Goal: Task Accomplishment & Management: Manage account settings

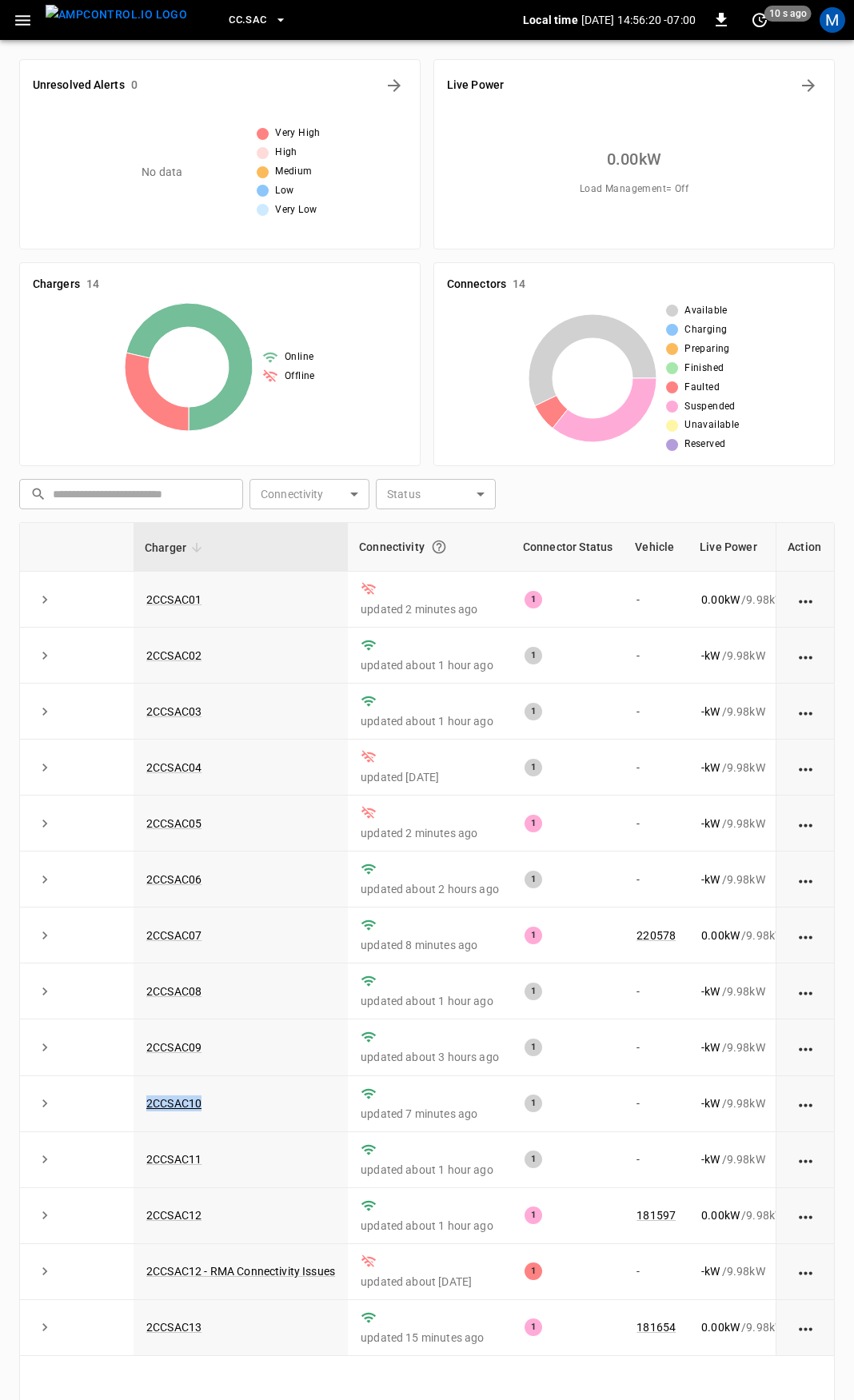
click at [22, 18] on icon "button" at bounding box center [22, 20] width 20 height 20
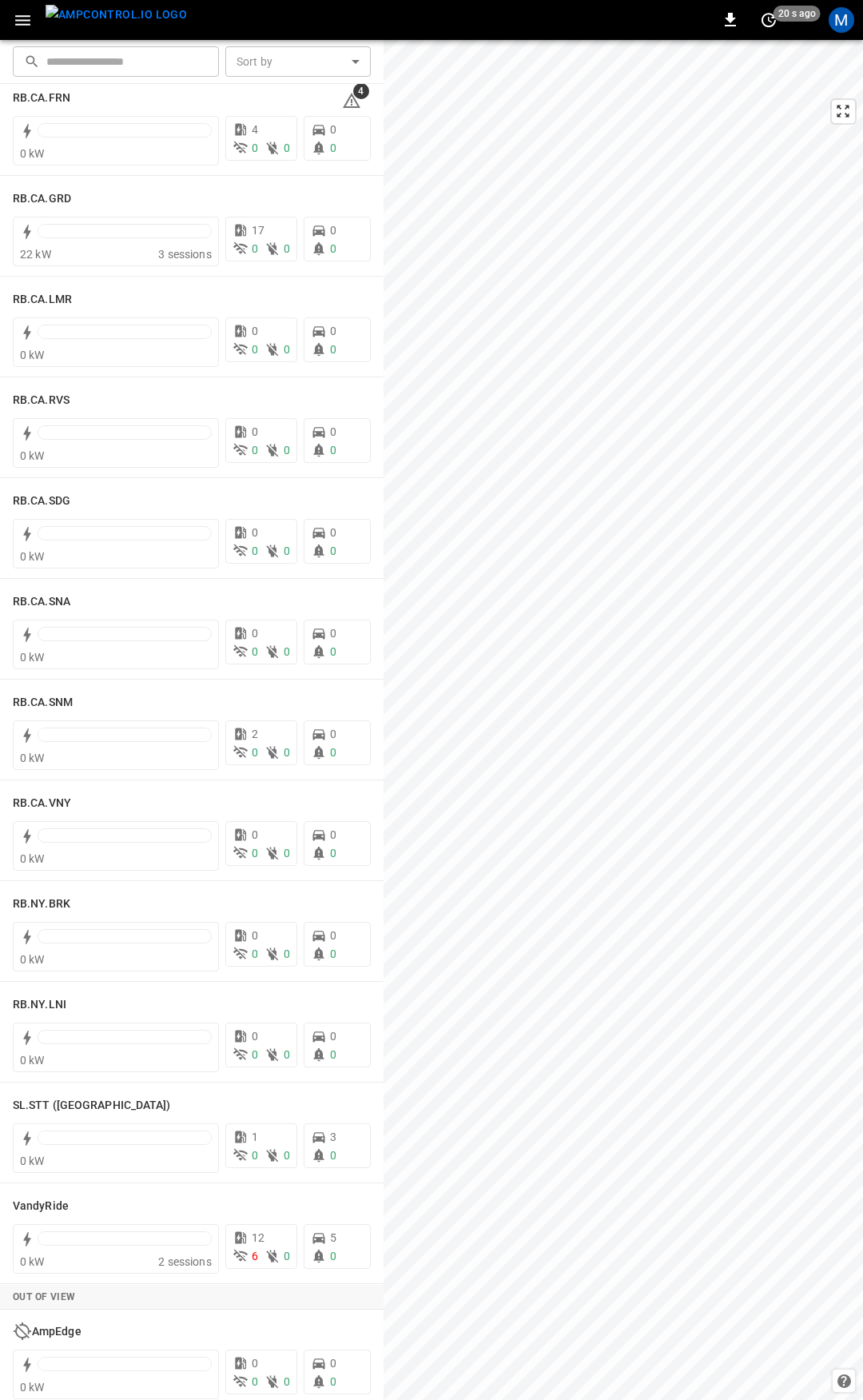
scroll to position [2020, 0]
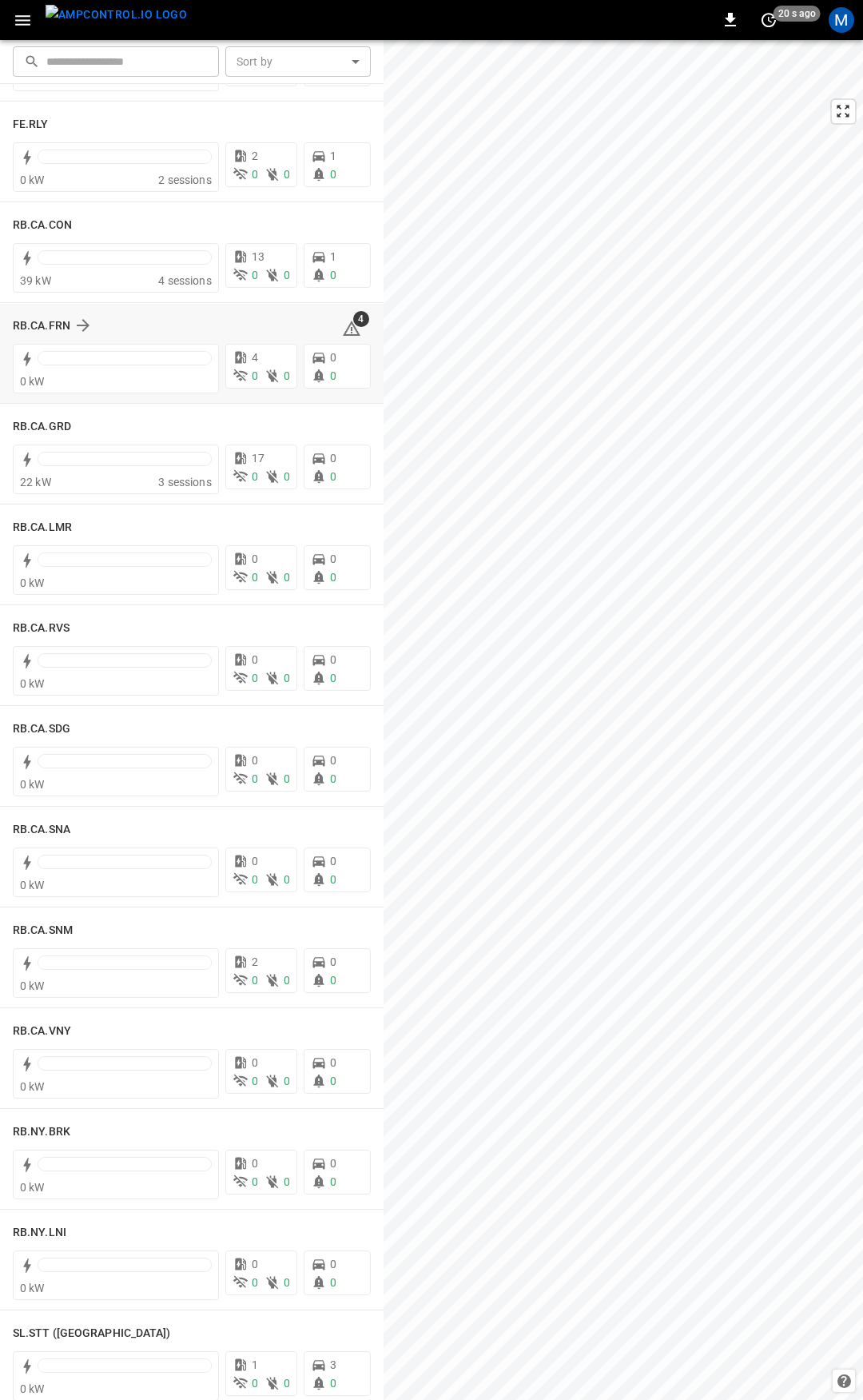
click at [38, 315] on div "RB.CA.FRN 4" at bounding box center [192, 326] width 358 height 31
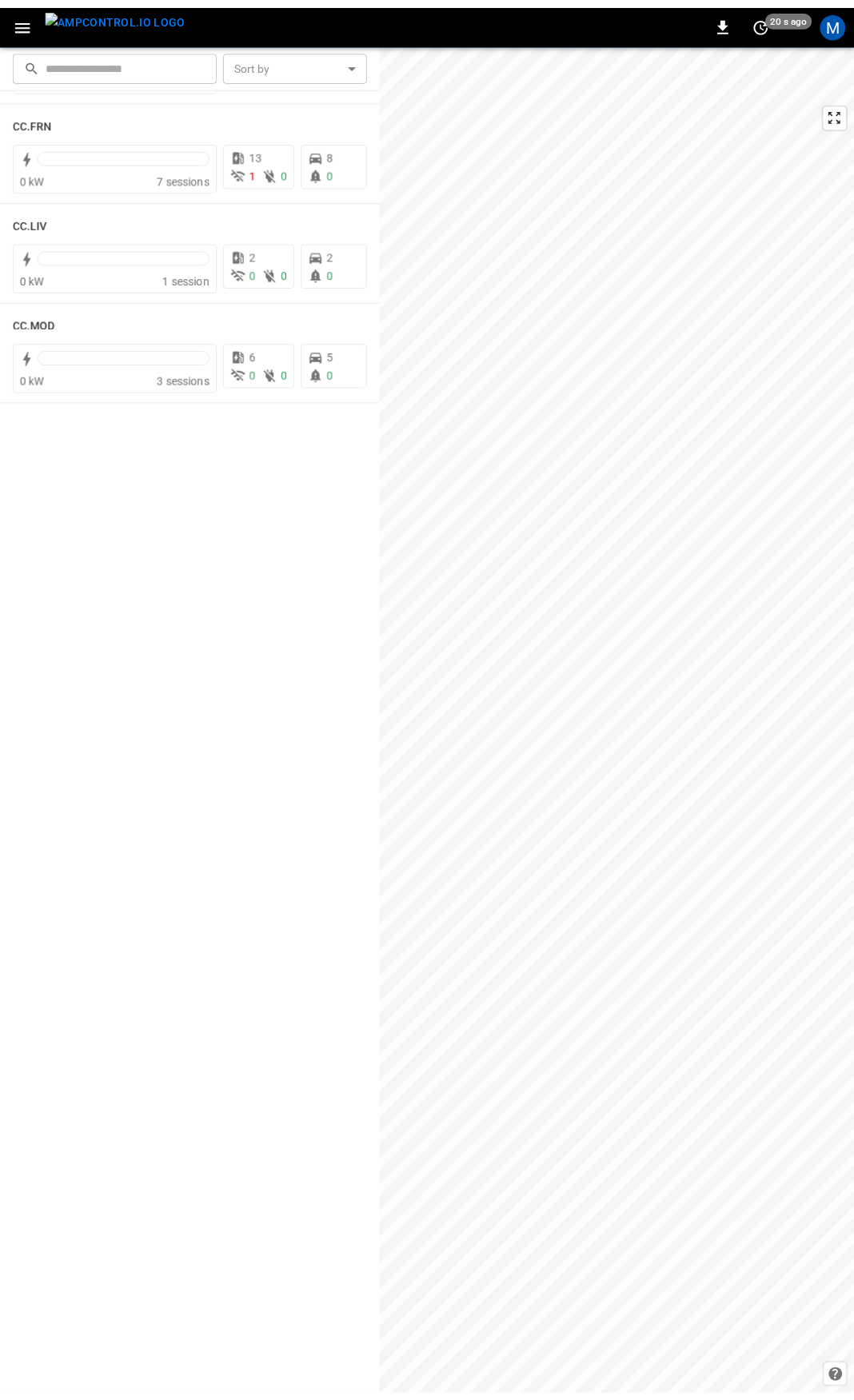
scroll to position [0, 0]
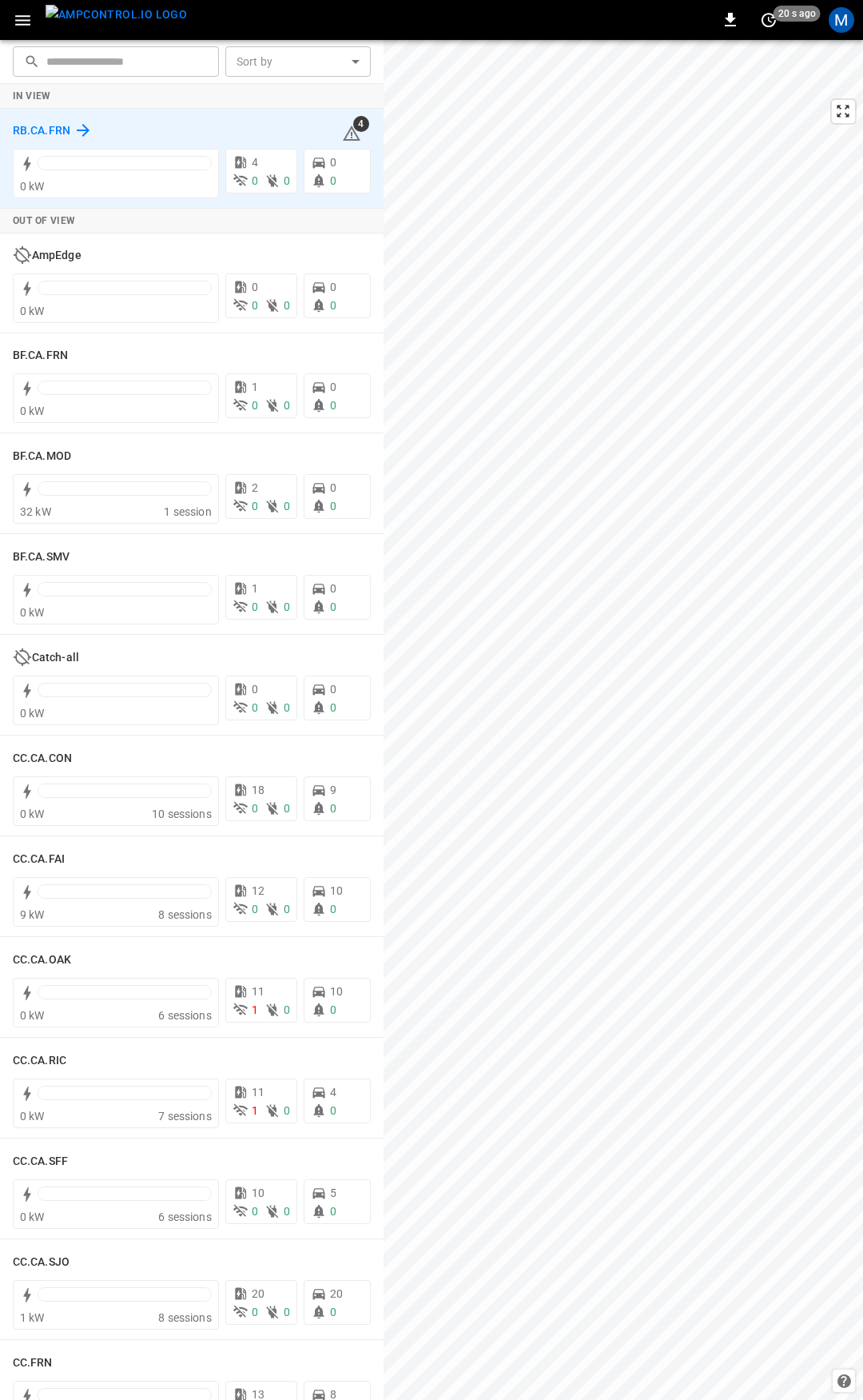
click at [51, 128] on h6 "RB.CA.FRN" at bounding box center [41, 131] width 57 height 17
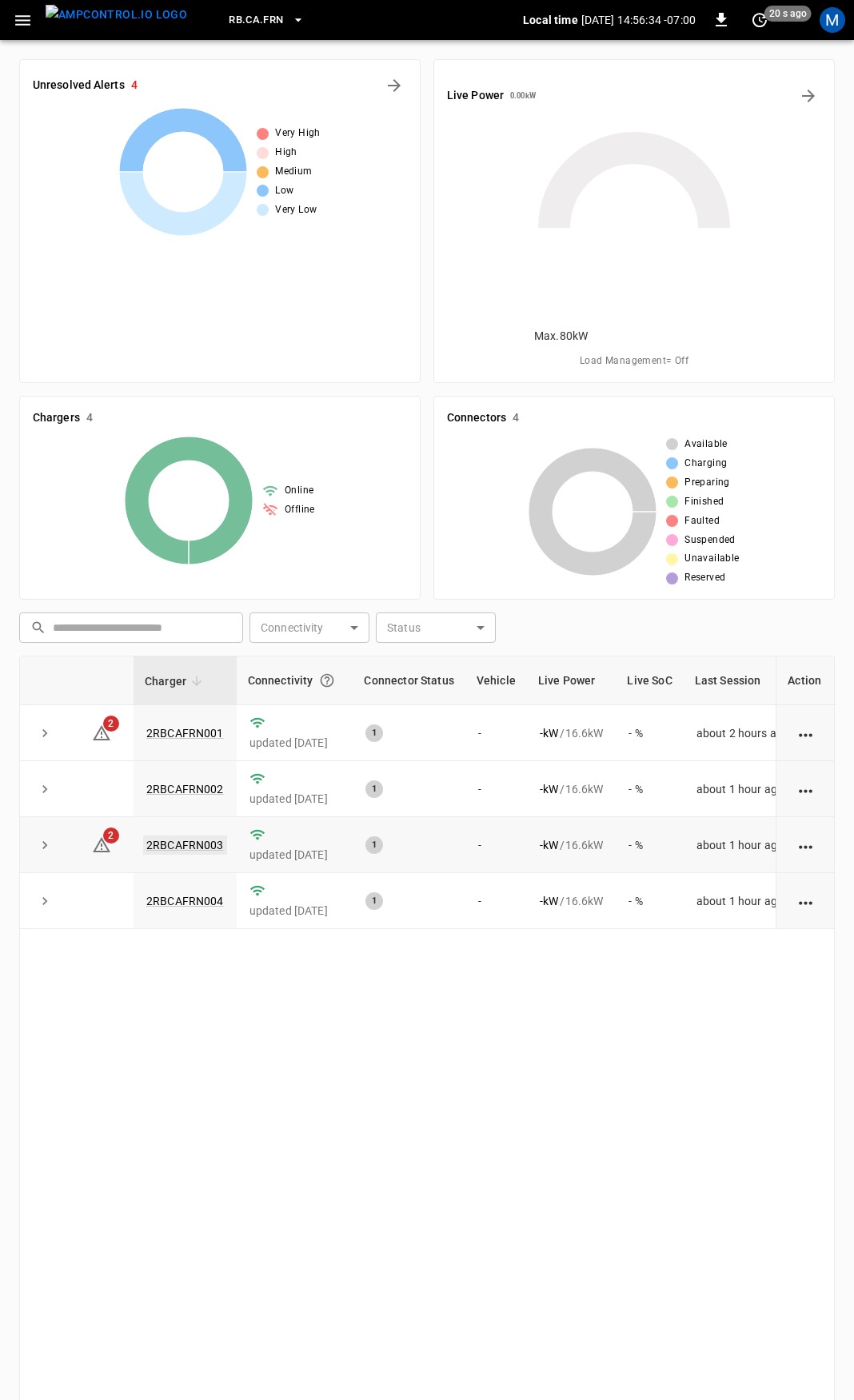
click at [191, 836] on link "2RBCAFRN003" at bounding box center [185, 845] width 84 height 19
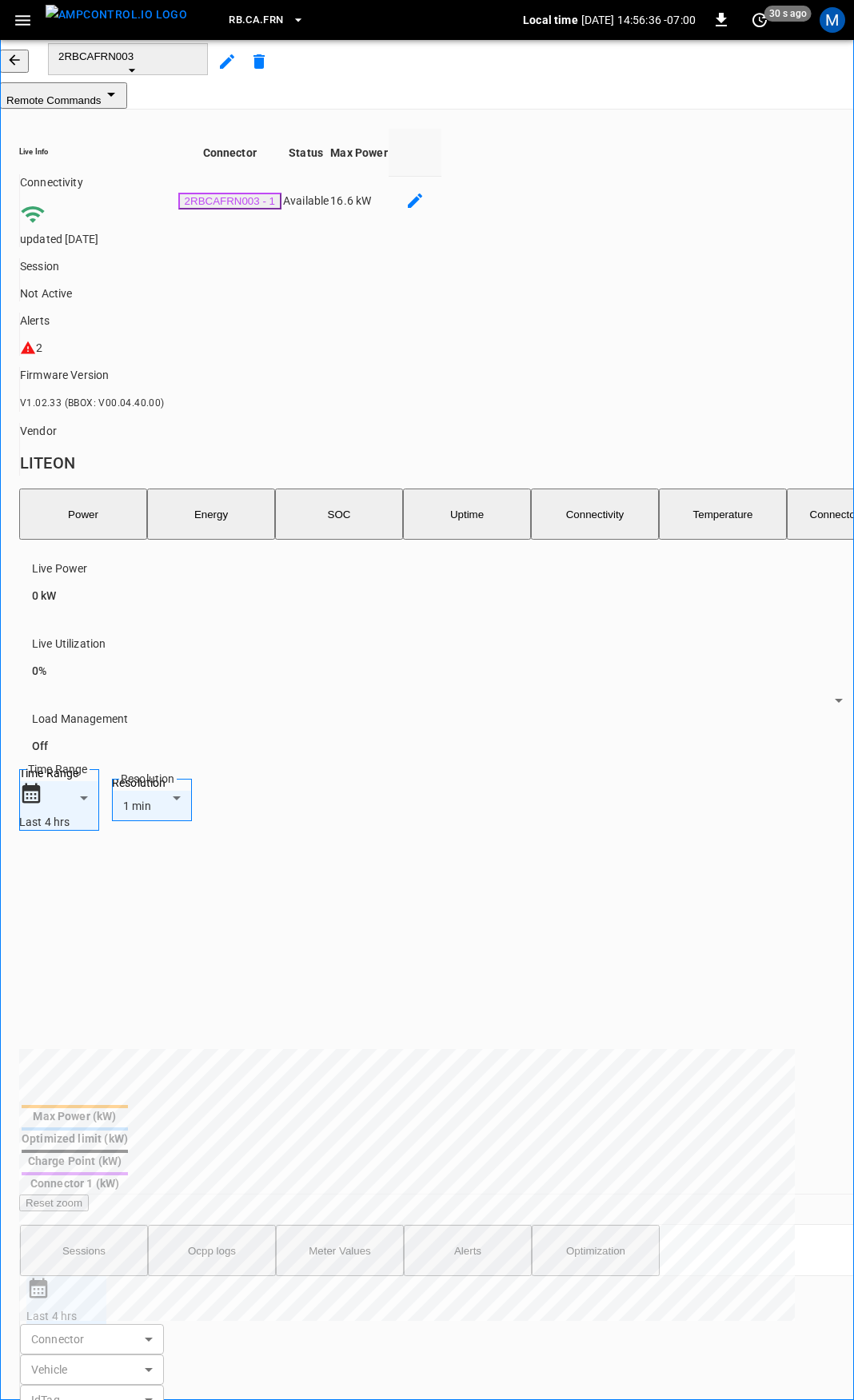
click at [477, 1225] on button "Alerts" at bounding box center [467, 1250] width 127 height 51
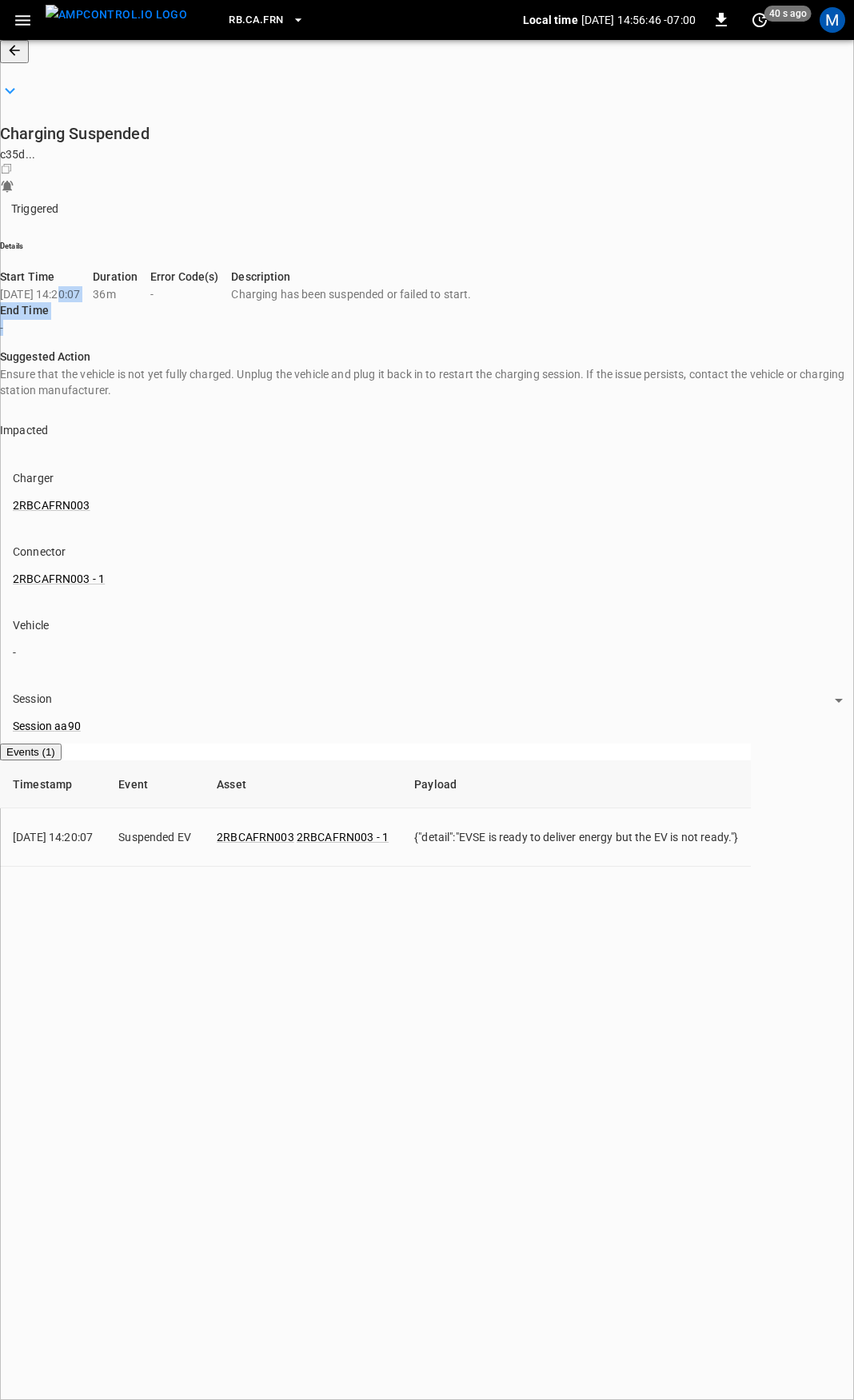
drag, startPoint x: 99, startPoint y: 163, endPoint x: 166, endPoint y: 165, distance: 67.0
click at [80, 256] on div "Start Time [DATE] 14:20:07 End Time -" at bounding box center [34, 295] width 93 height 80
click at [22, 58] on icon "button" at bounding box center [14, 50] width 16 height 16
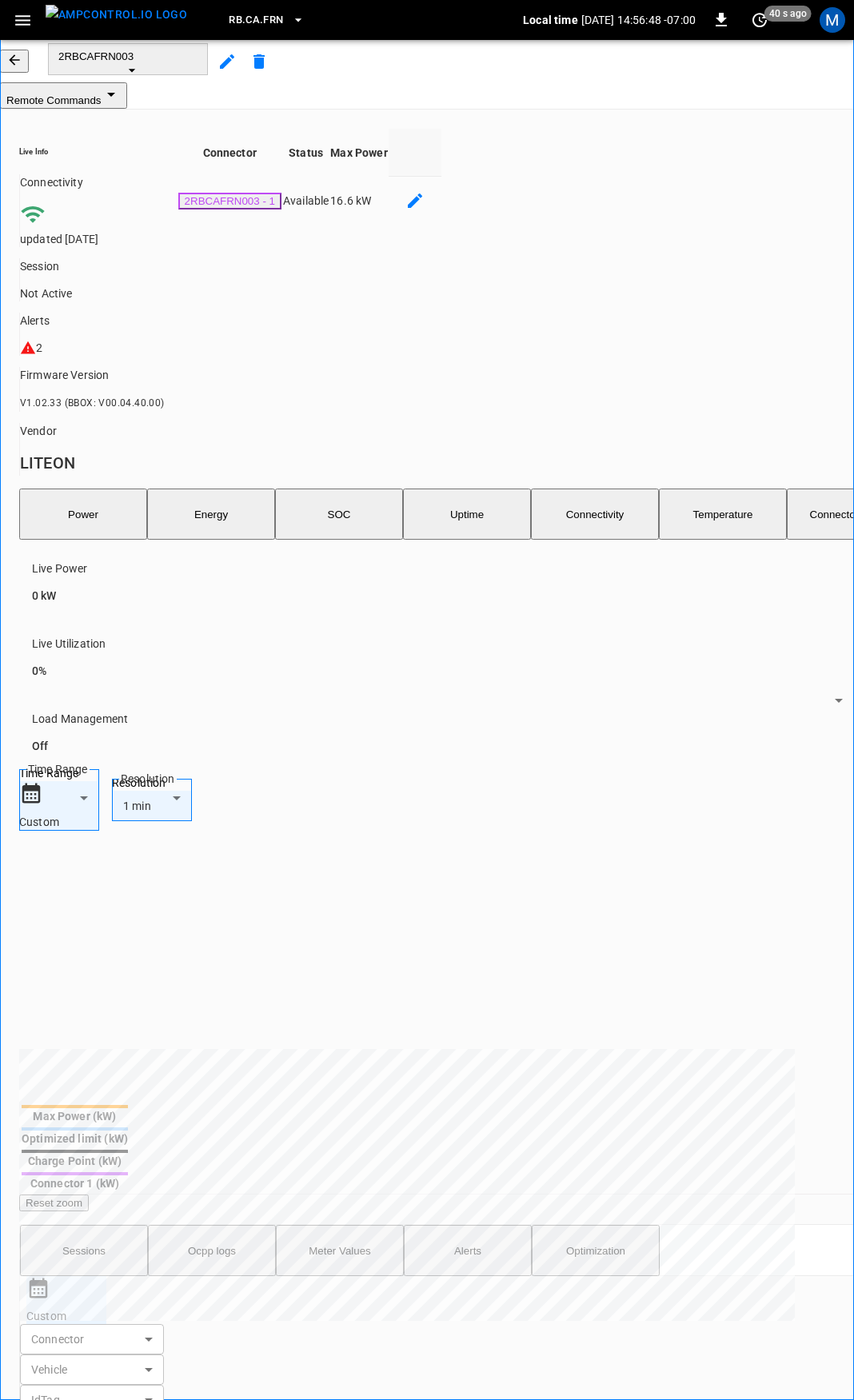
click at [208, 1225] on button "Ocpp logs" at bounding box center [211, 1250] width 127 height 51
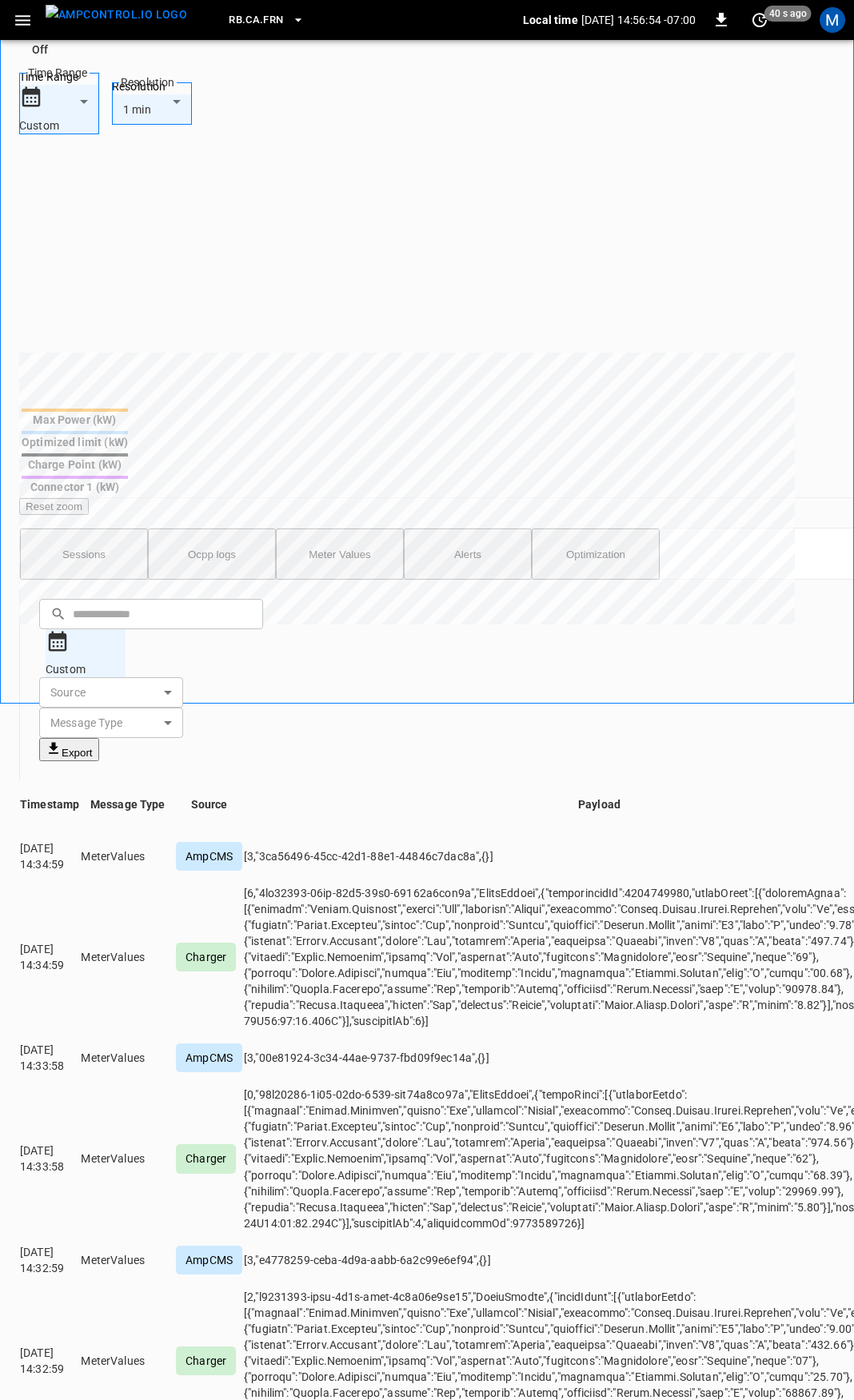
scroll to position [2804, 0]
click at [471, 529] on button "Alerts" at bounding box center [467, 554] width 127 height 51
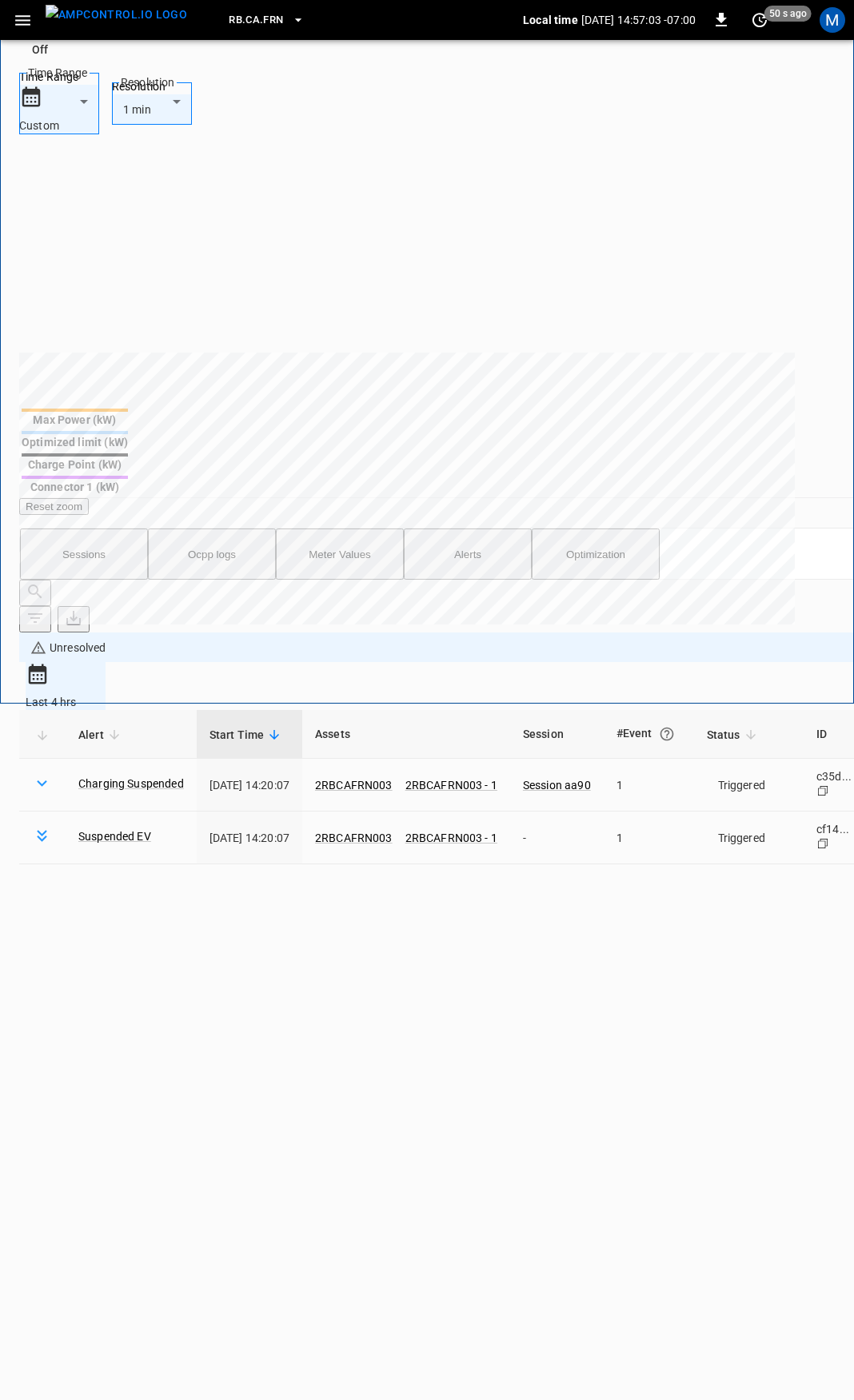
click at [230, 529] on button "Ocpp logs" at bounding box center [211, 554] width 127 height 51
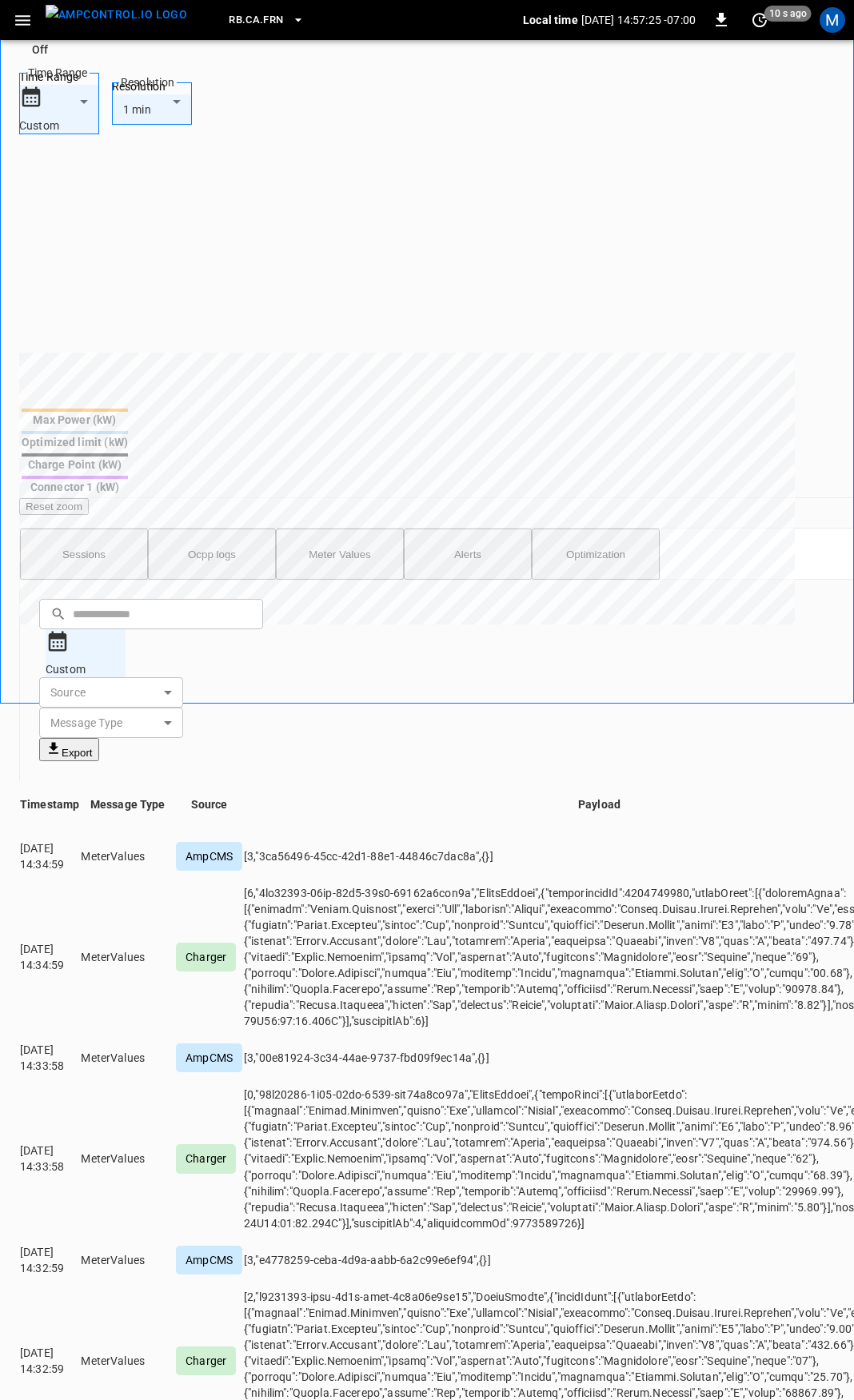
scroll to position [5564, 0]
click at [22, 30] on icon "button" at bounding box center [22, 20] width 20 height 20
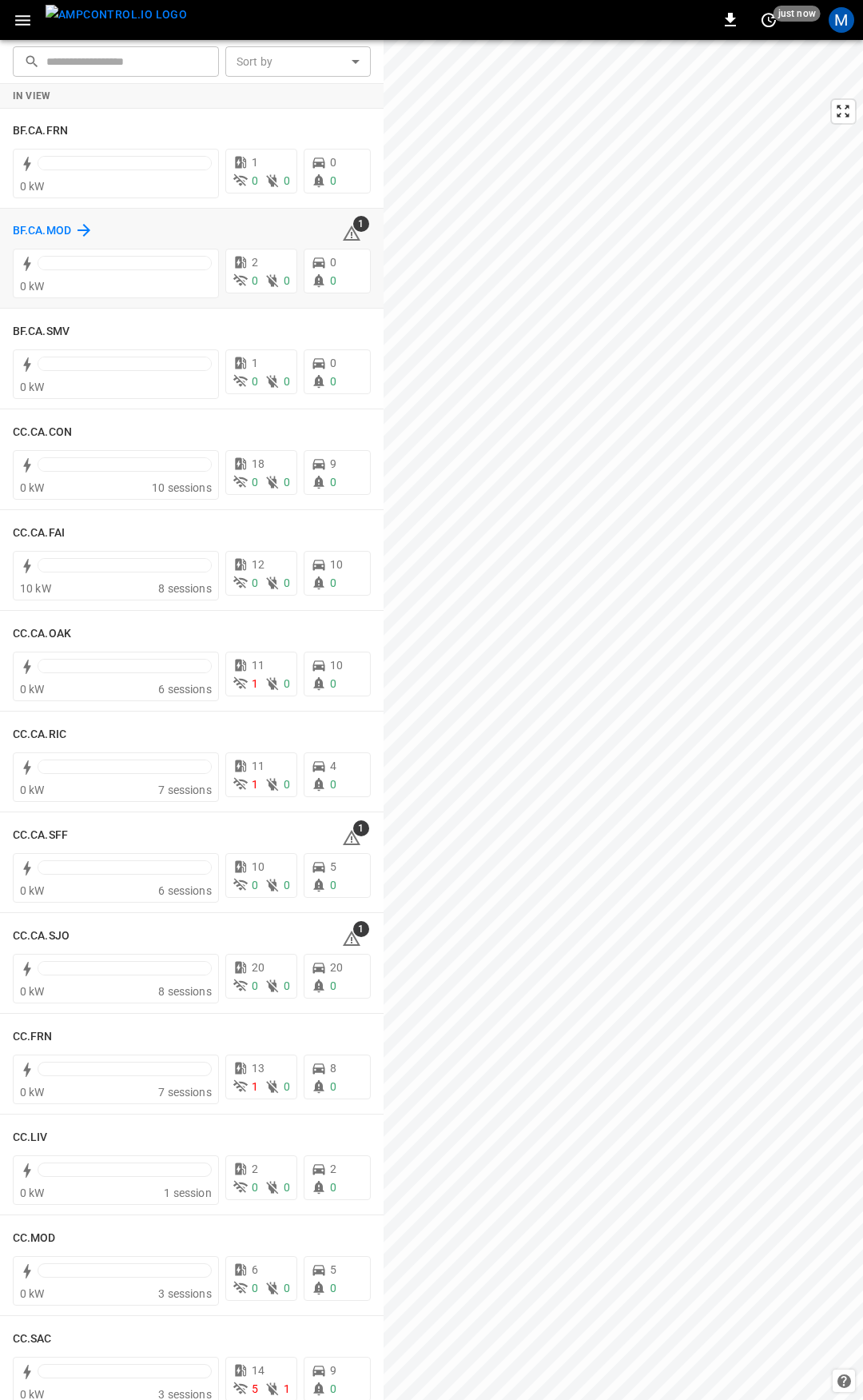
click at [34, 228] on h6 "BF.CA.MOD" at bounding box center [41, 231] width 58 height 17
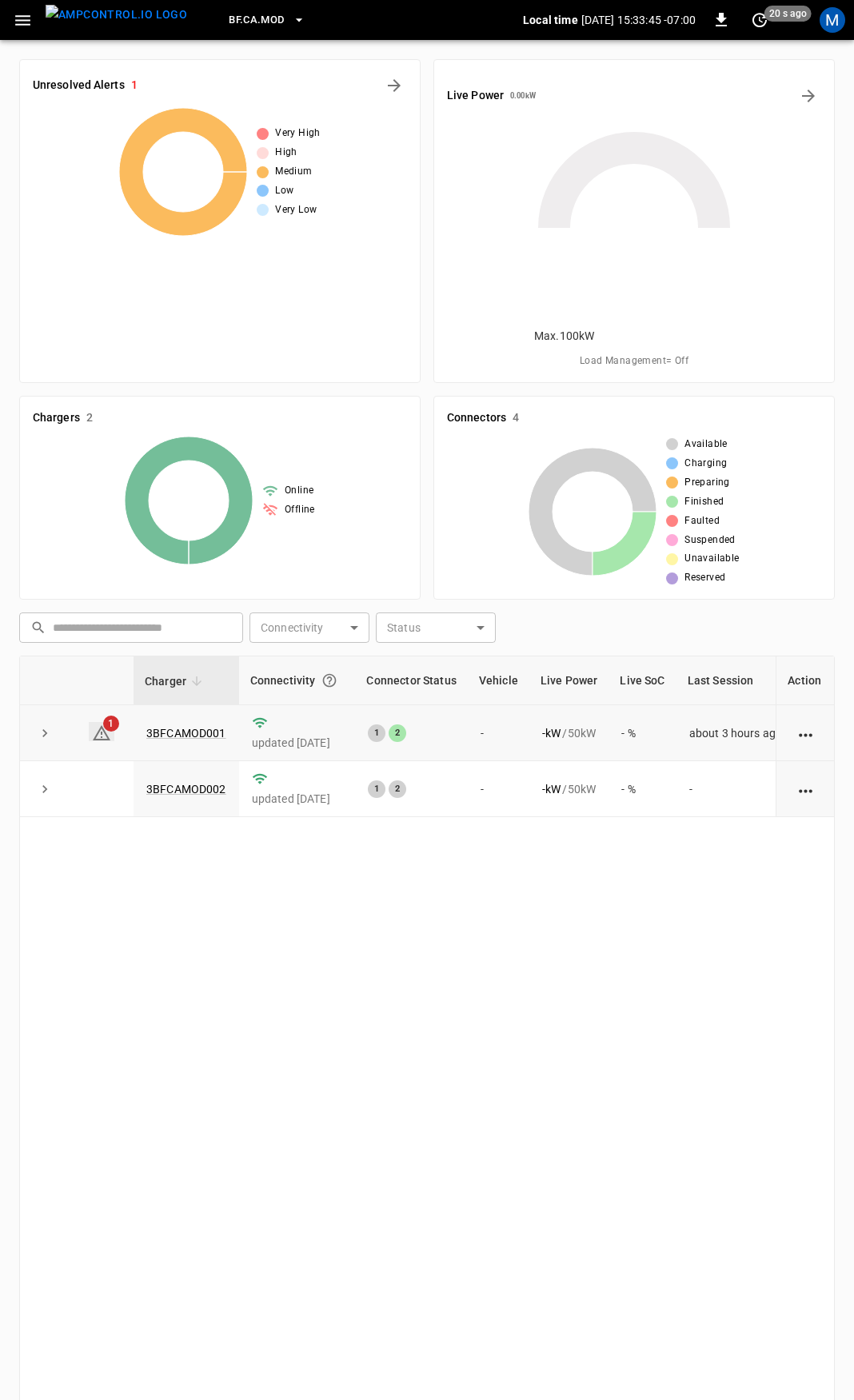
click at [104, 723] on icon at bounding box center [102, 733] width 19 height 19
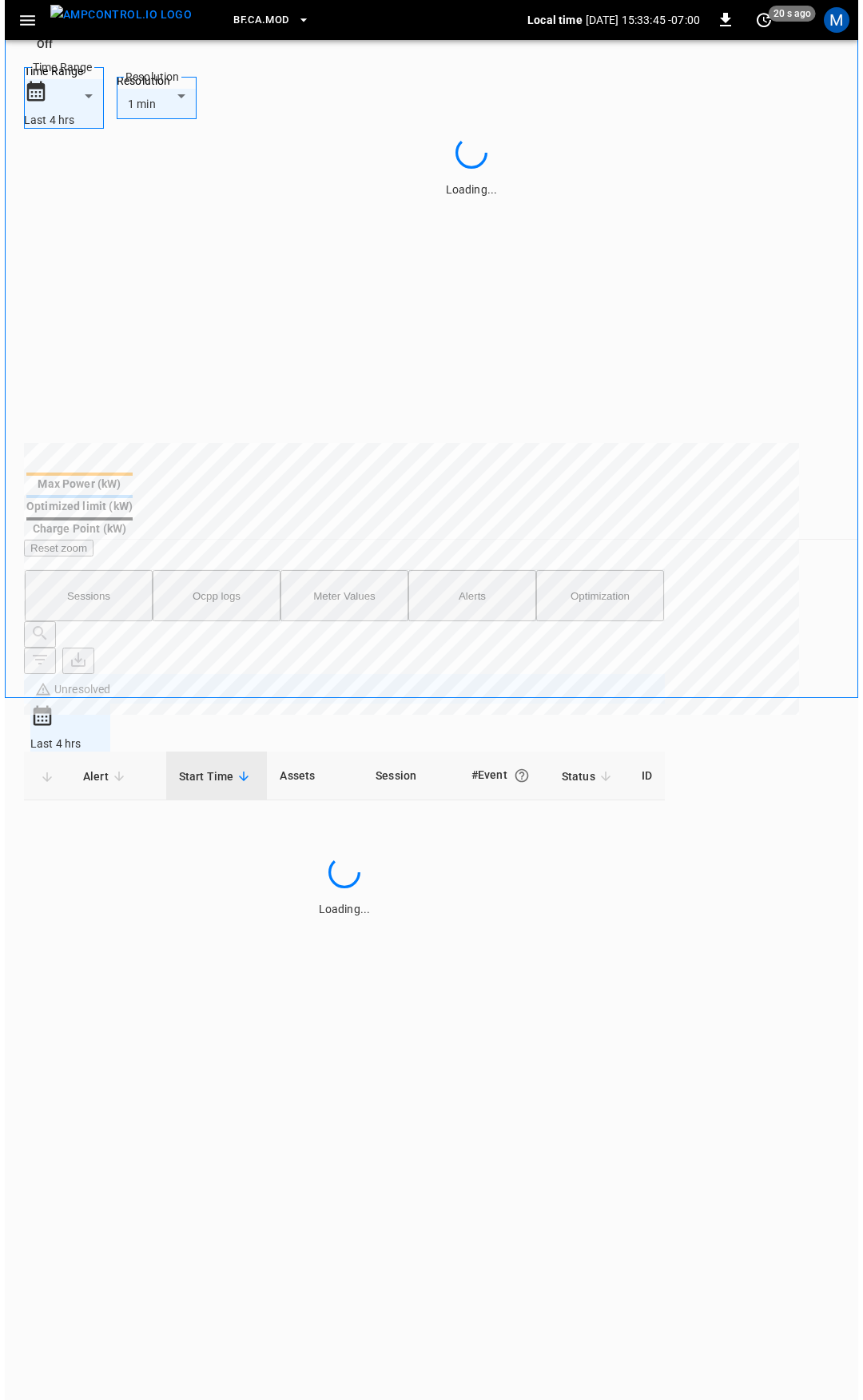
scroll to position [726, 0]
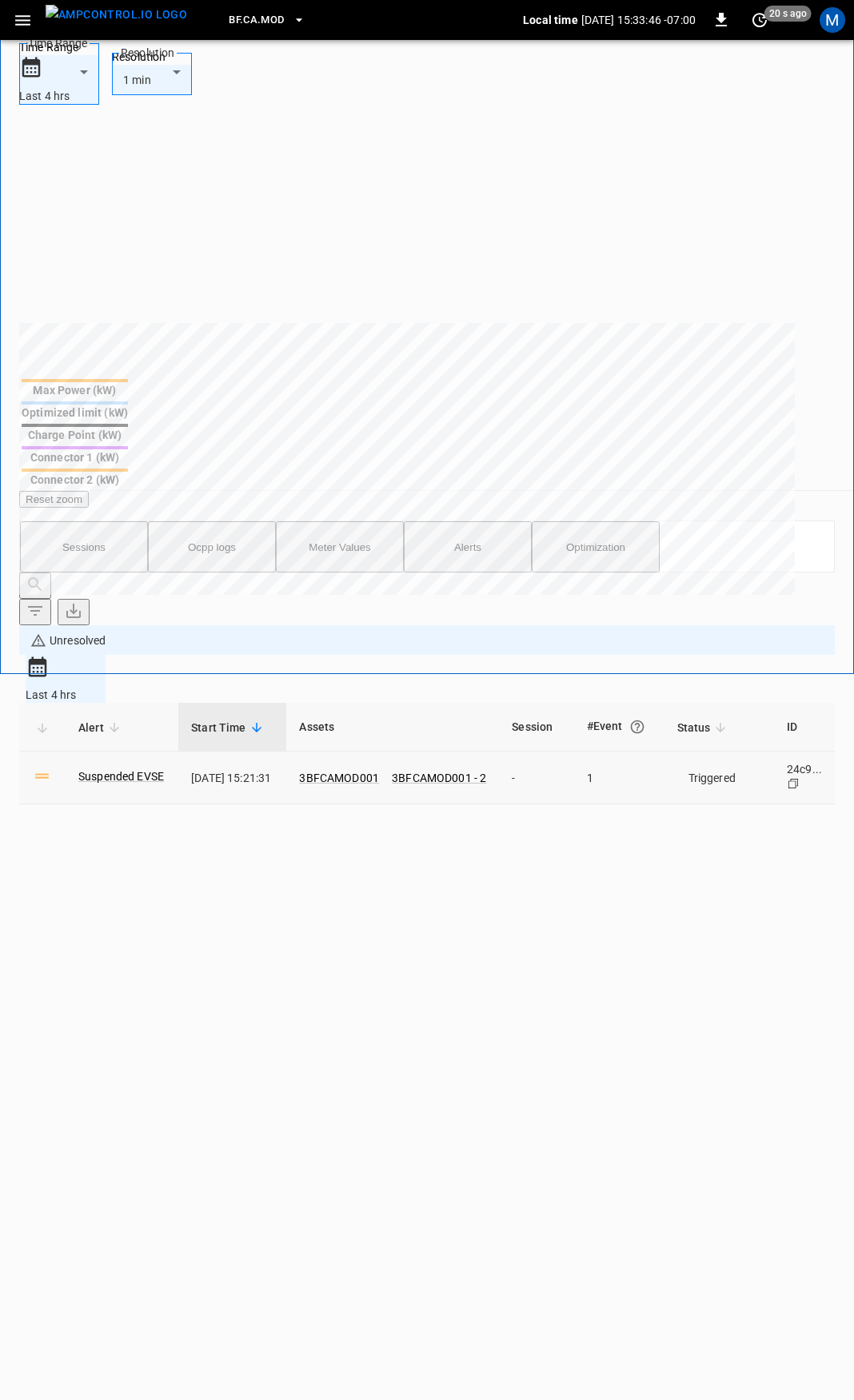
click at [718, 410] on body "**********" at bounding box center [427, 623] width 854 height 2699
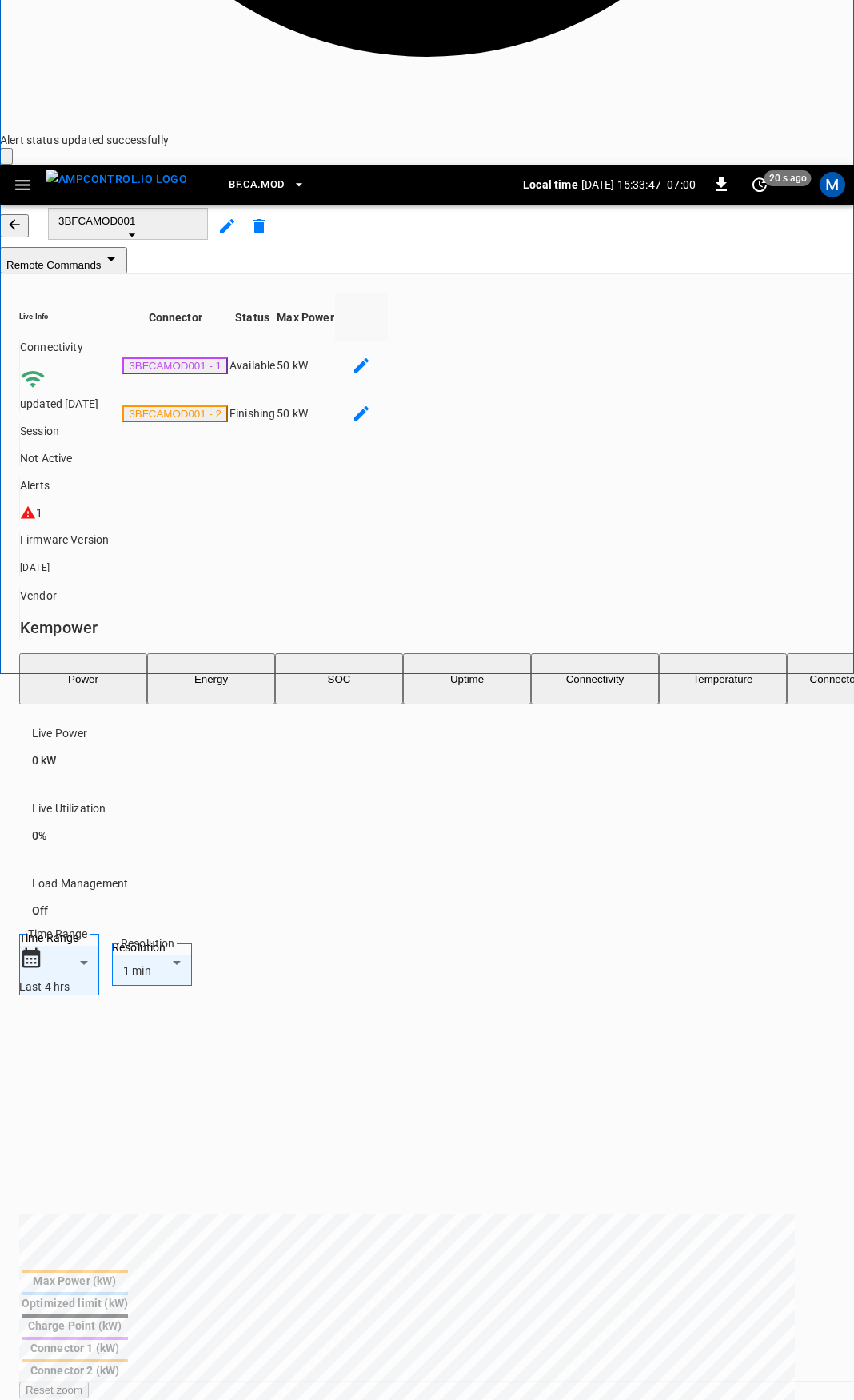
type input "**********"
click at [30, 180] on icon "button" at bounding box center [23, 185] width 15 height 11
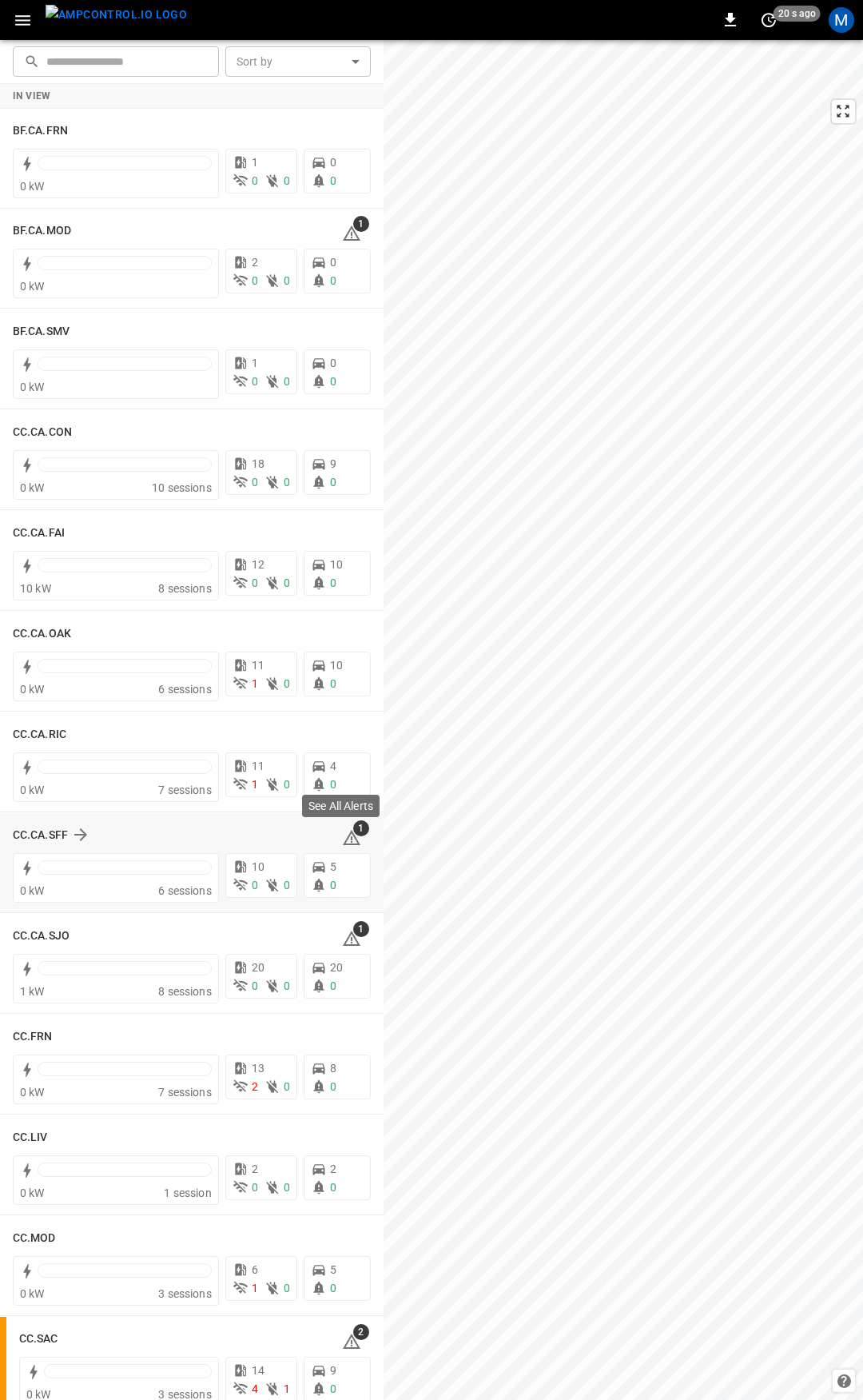
click at [344, 837] on icon at bounding box center [352, 838] width 19 height 19
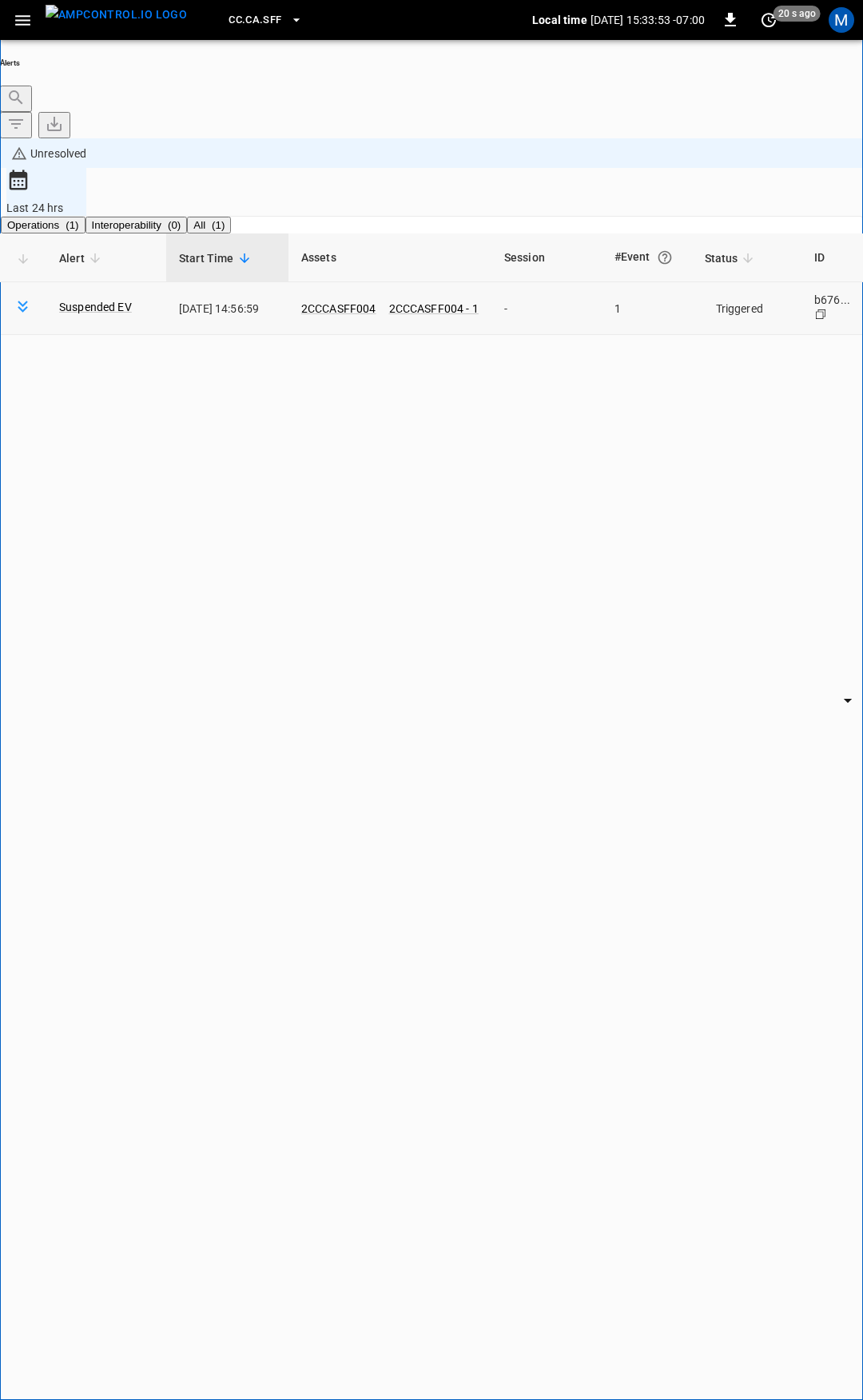
click at [697, 215] on body "**********" at bounding box center [431, 742] width 863 height 1484
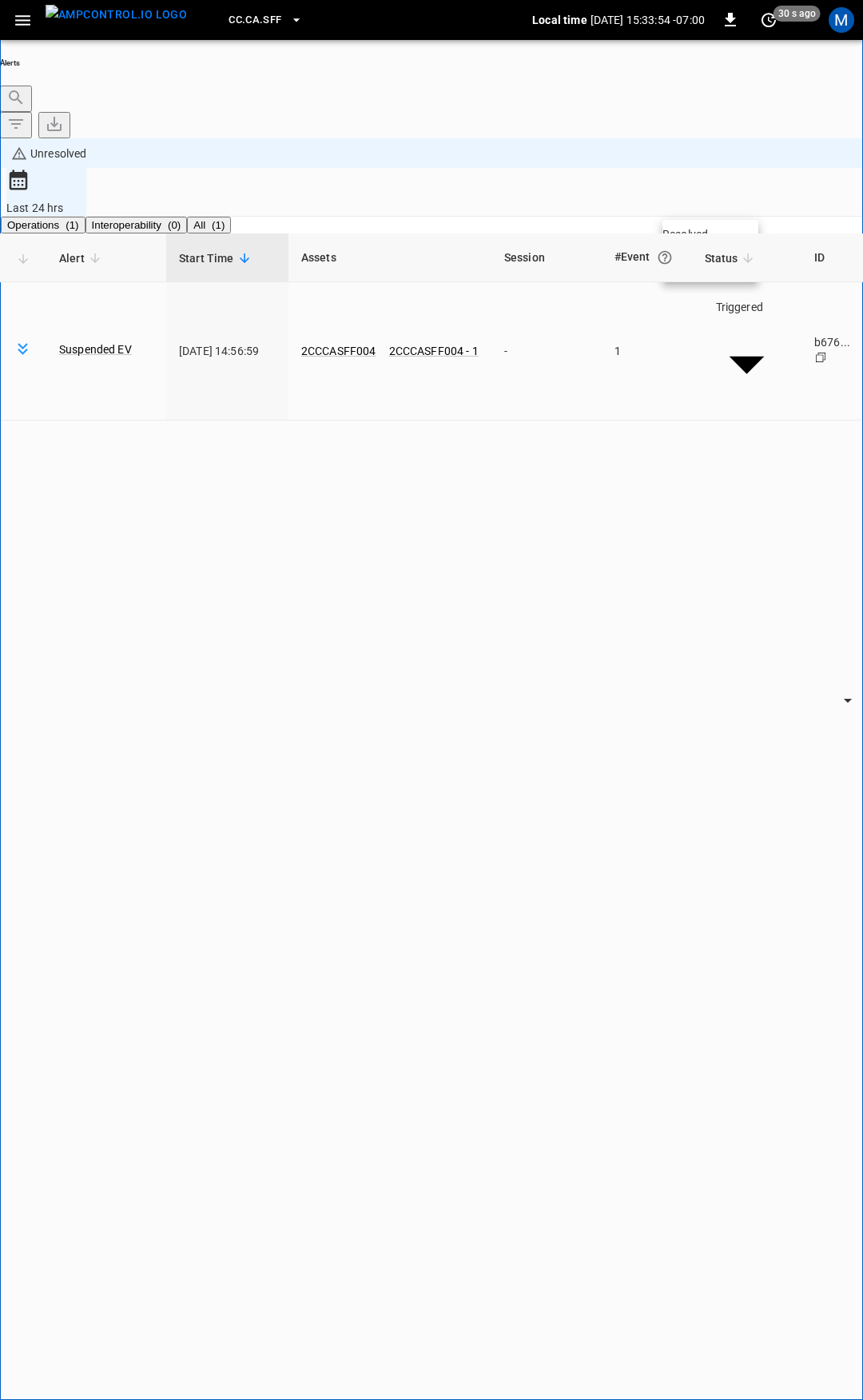
click at [701, 242] on li "Resolved" at bounding box center [711, 234] width 96 height 16
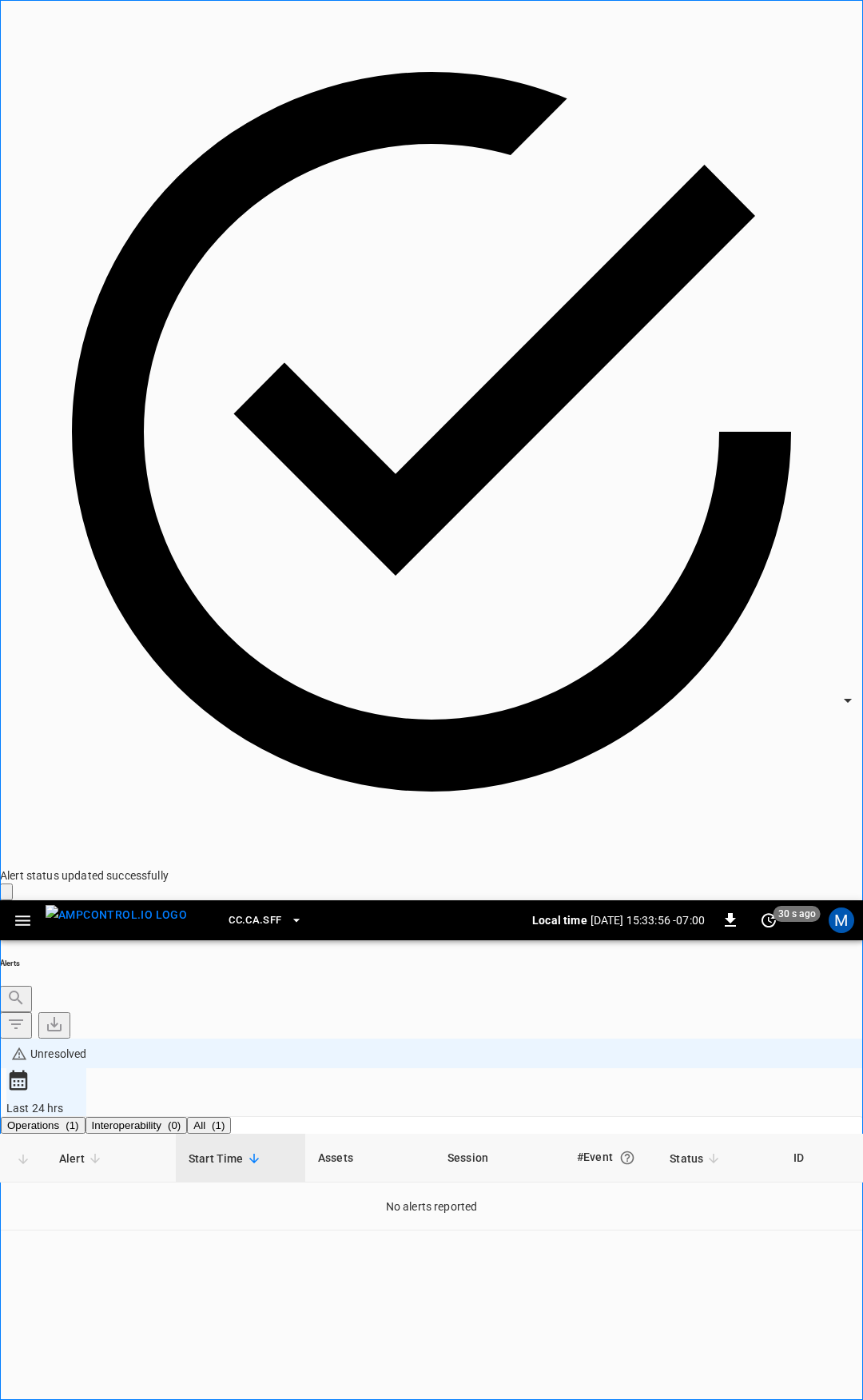
click at [34, 906] on button "button" at bounding box center [23, 920] width 33 height 30
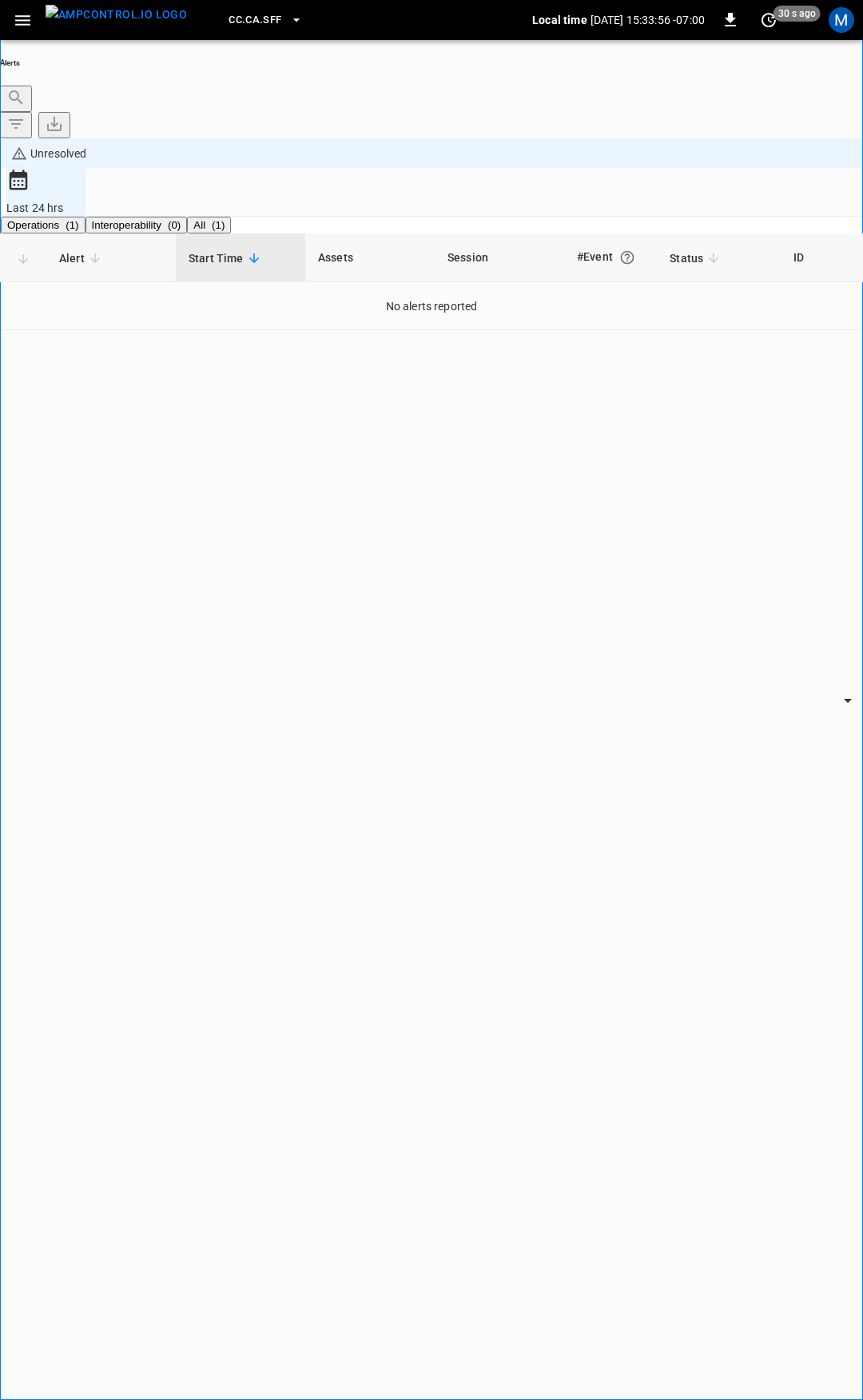
drag, startPoint x: 108, startPoint y: 98, endPoint x: 131, endPoint y: 121, distance: 32.5
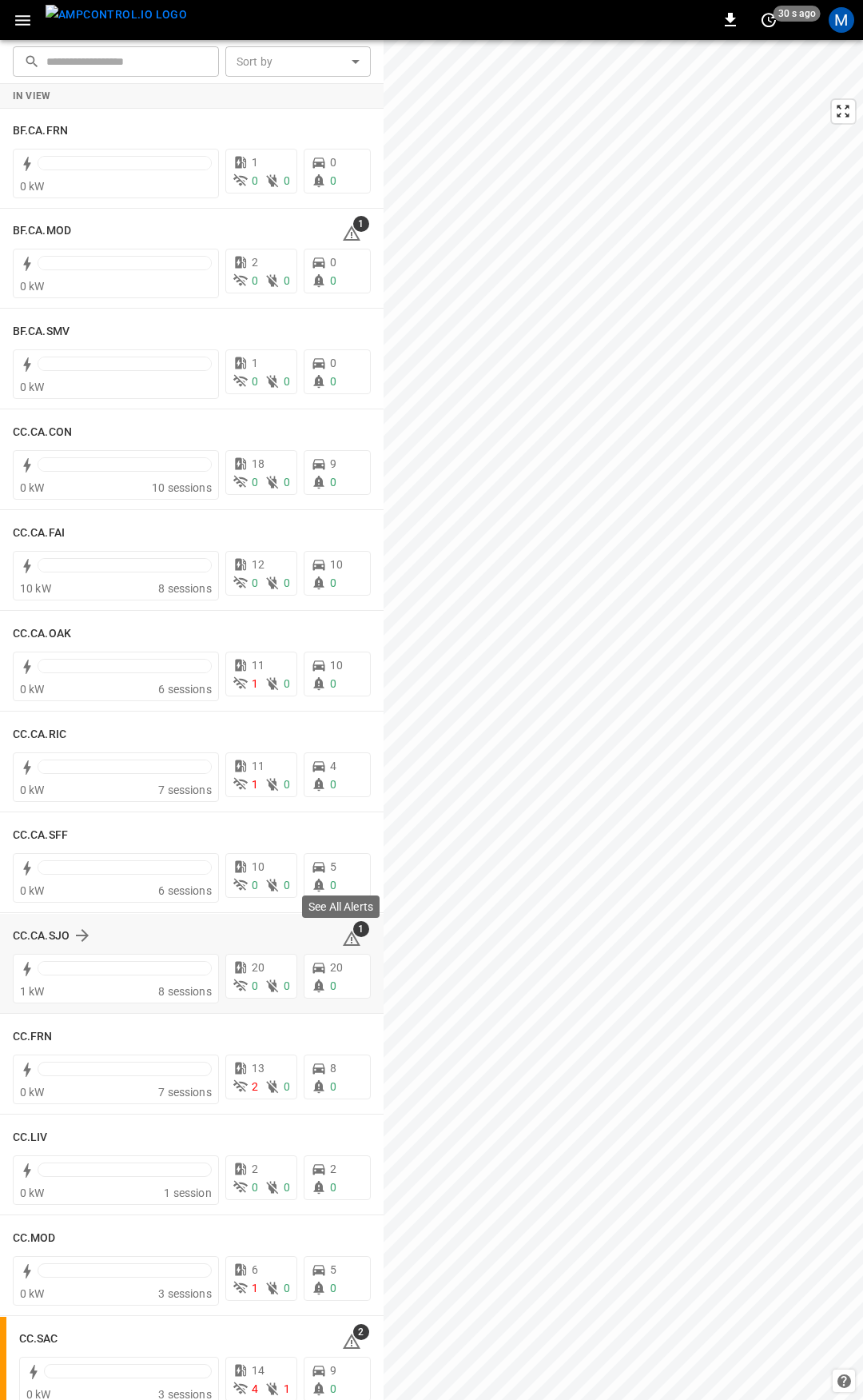
click at [349, 945] on icon at bounding box center [352, 938] width 17 height 15
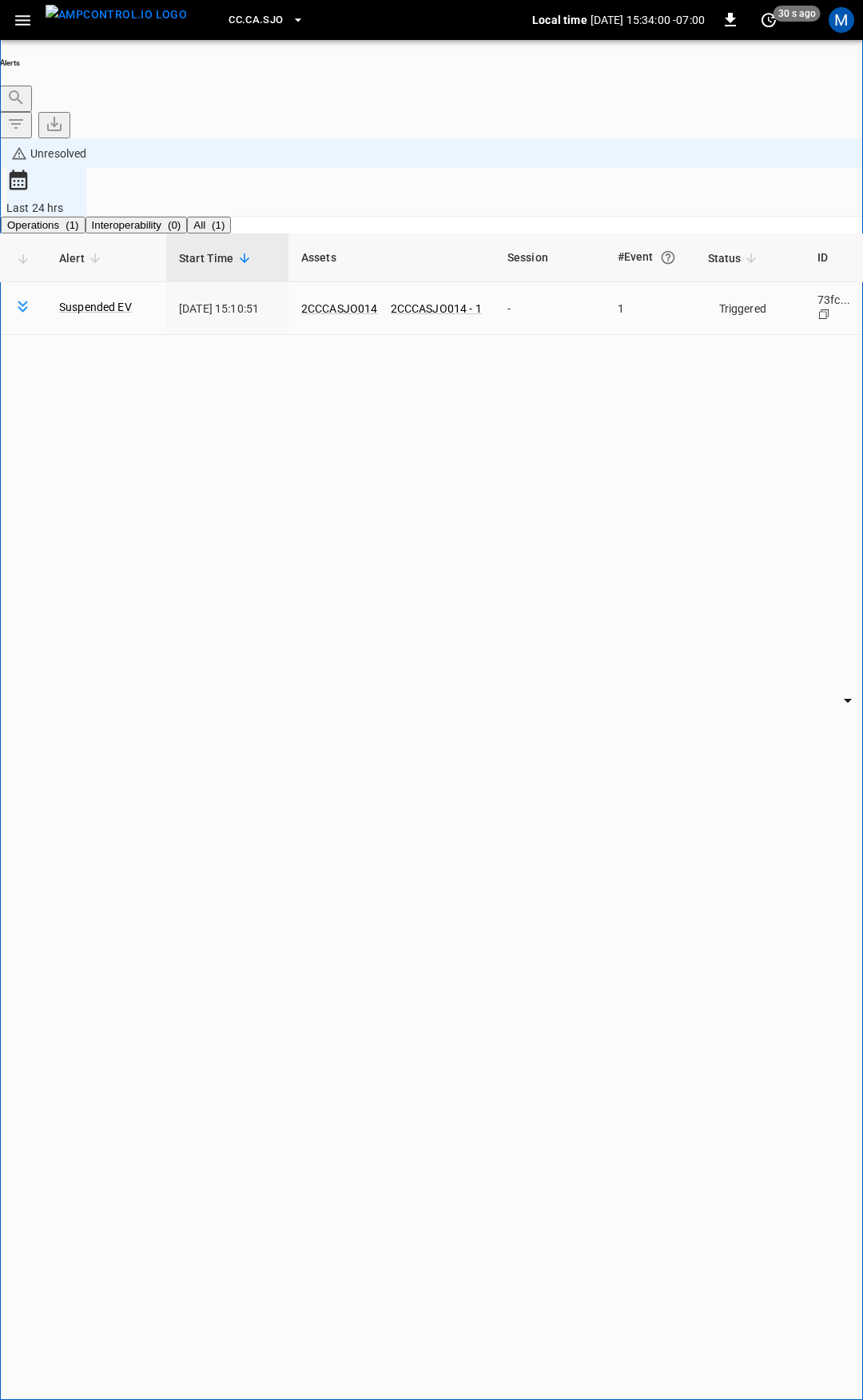
click at [708, 234] on th "Status" at bounding box center [750, 258] width 109 height 49
click at [715, 283] on td "Triggered ********* ​" at bounding box center [750, 309] width 109 height 53
click at [715, 202] on body "**********" at bounding box center [431, 742] width 863 height 1484
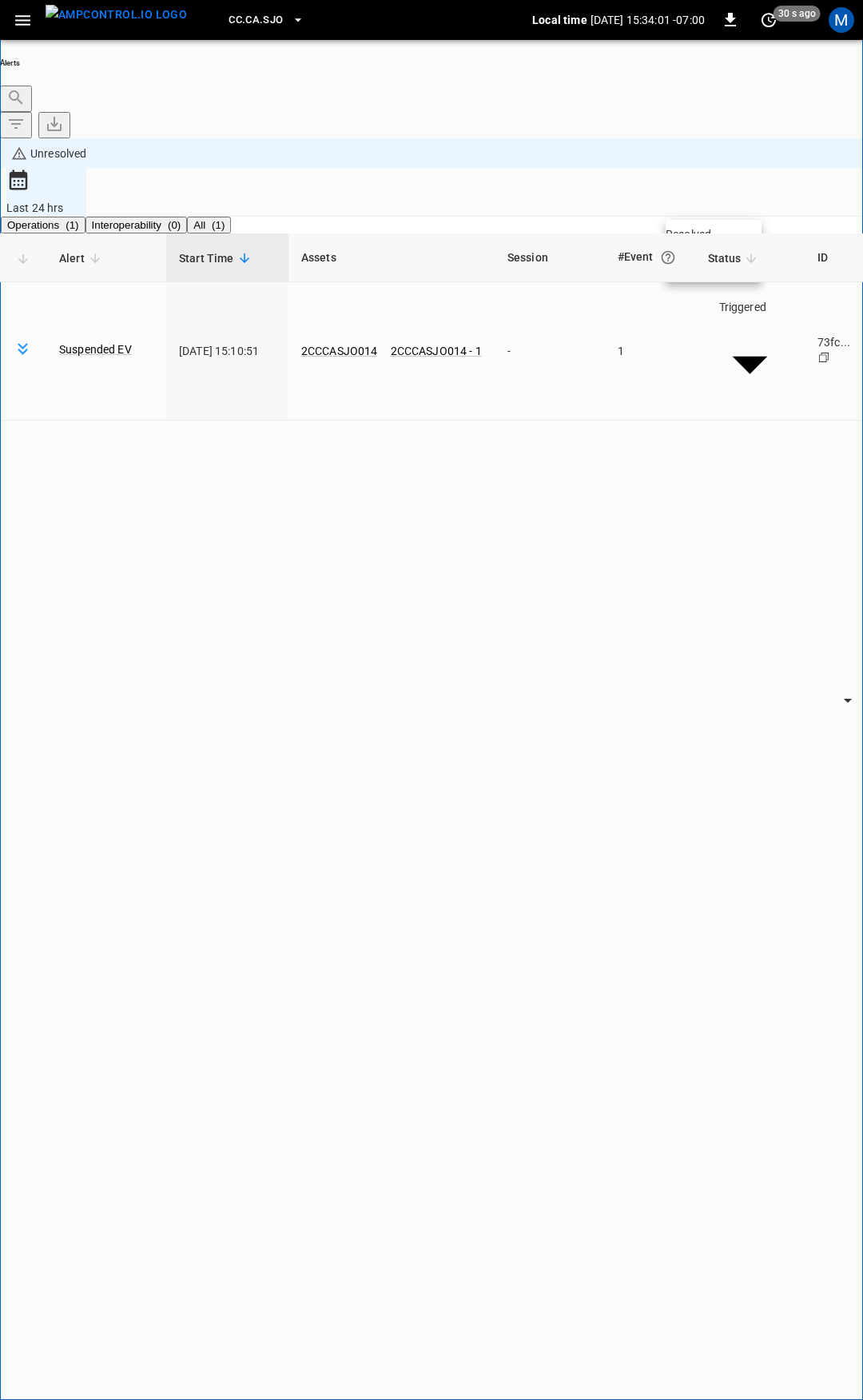
click at [716, 234] on li "Resolved" at bounding box center [714, 234] width 96 height 16
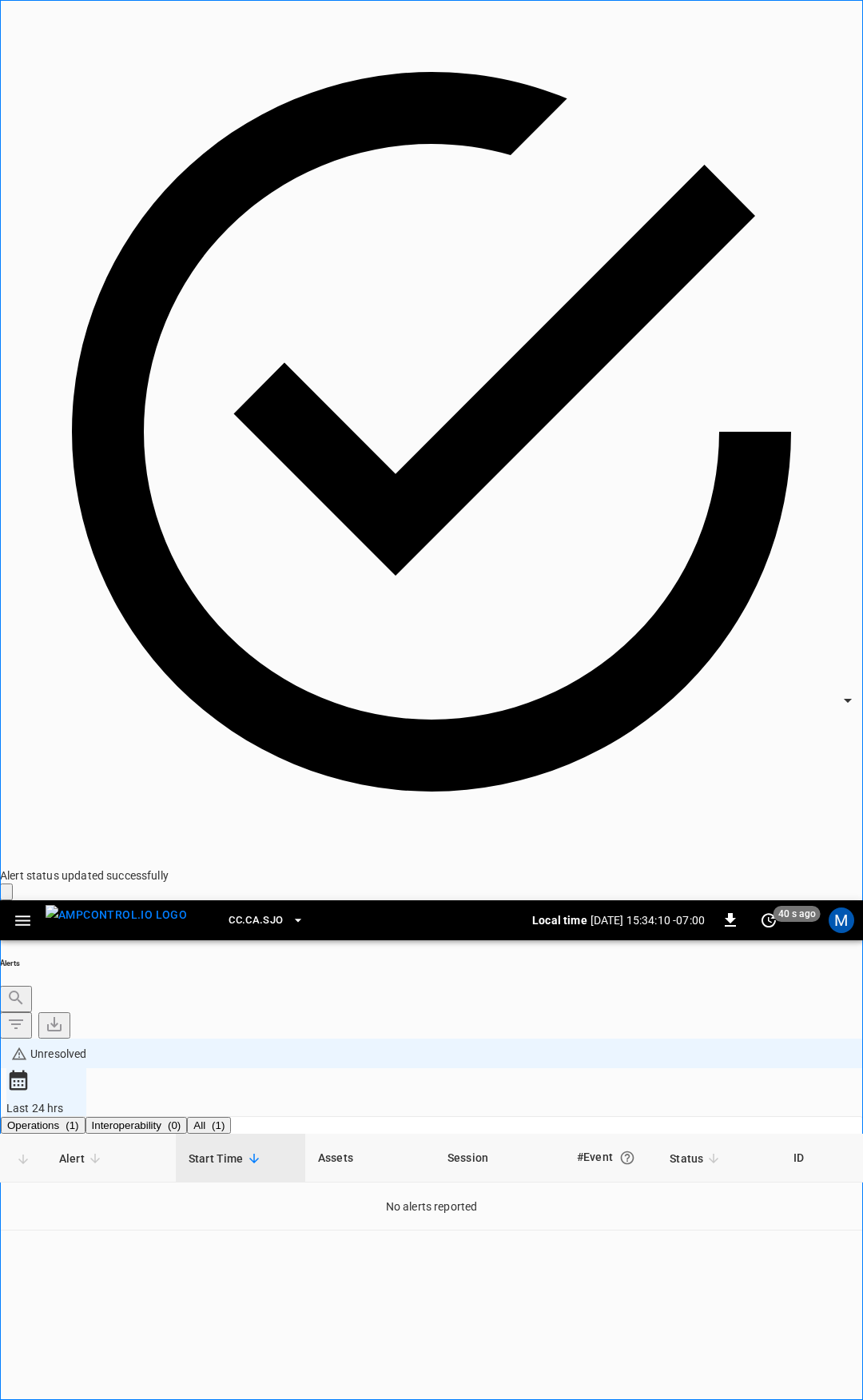
click at [22, 915] on icon "button" at bounding box center [23, 920] width 15 height 11
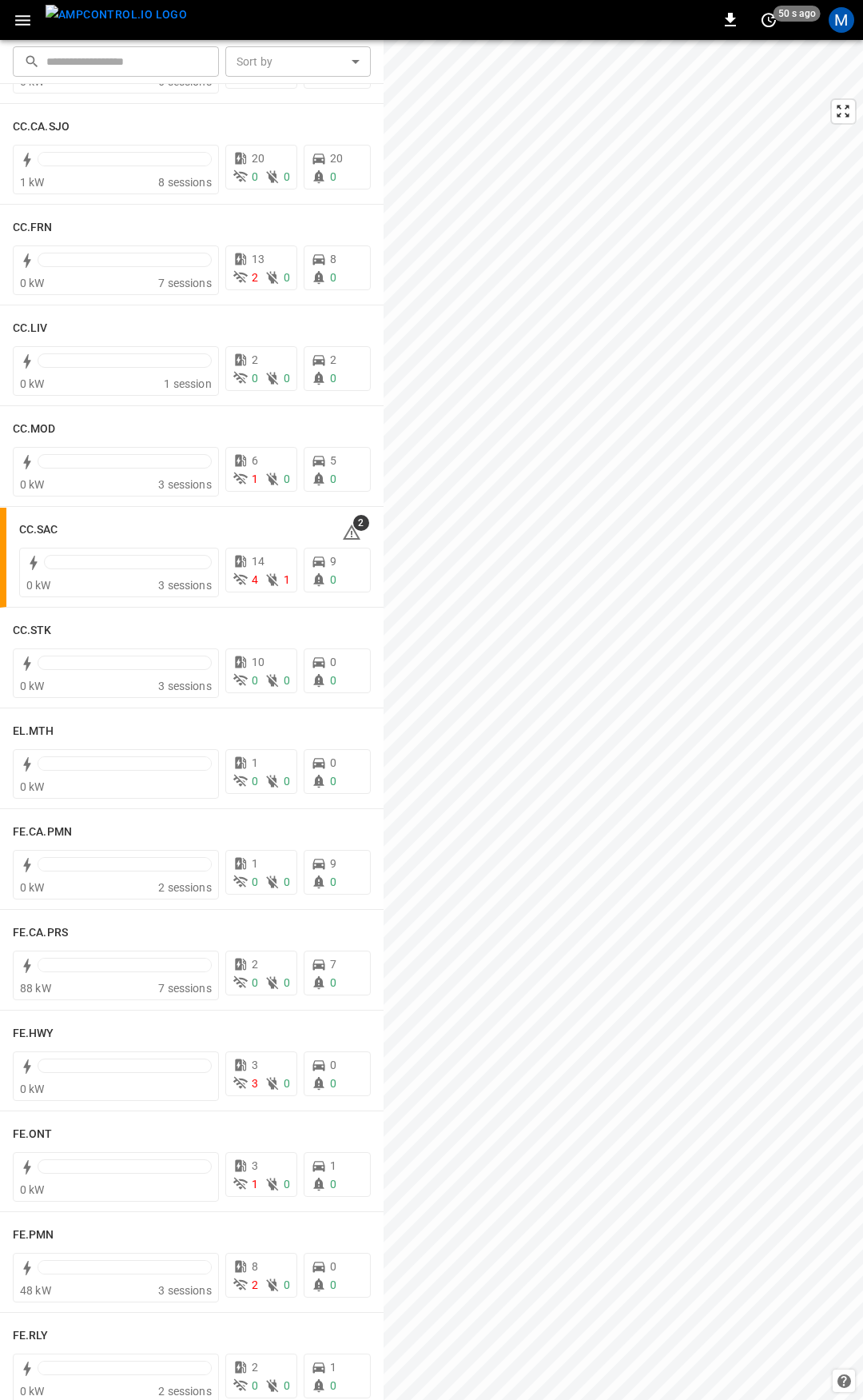
scroll to position [876, 0]
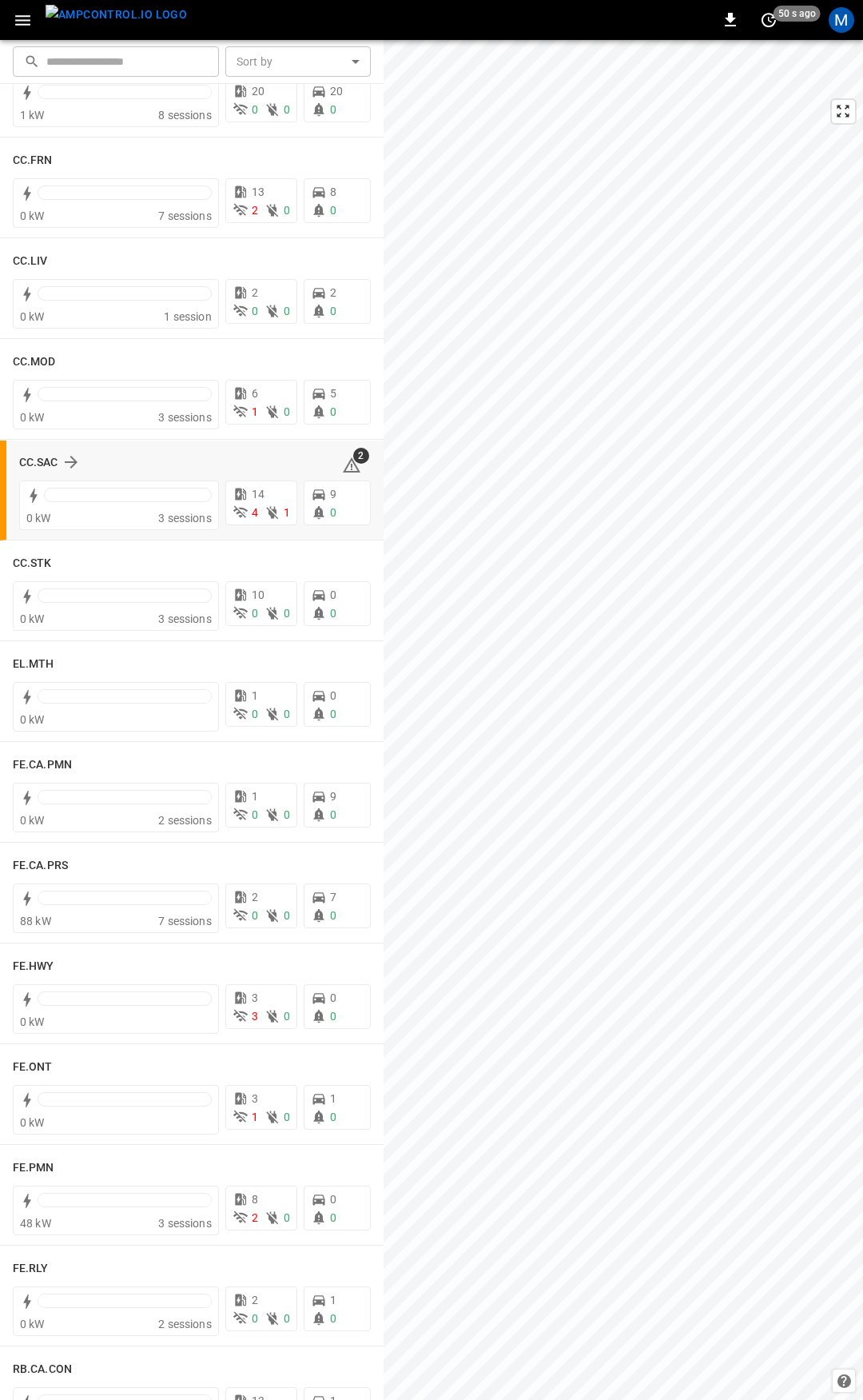
click at [342, 461] on icon at bounding box center [352, 466] width 19 height 19
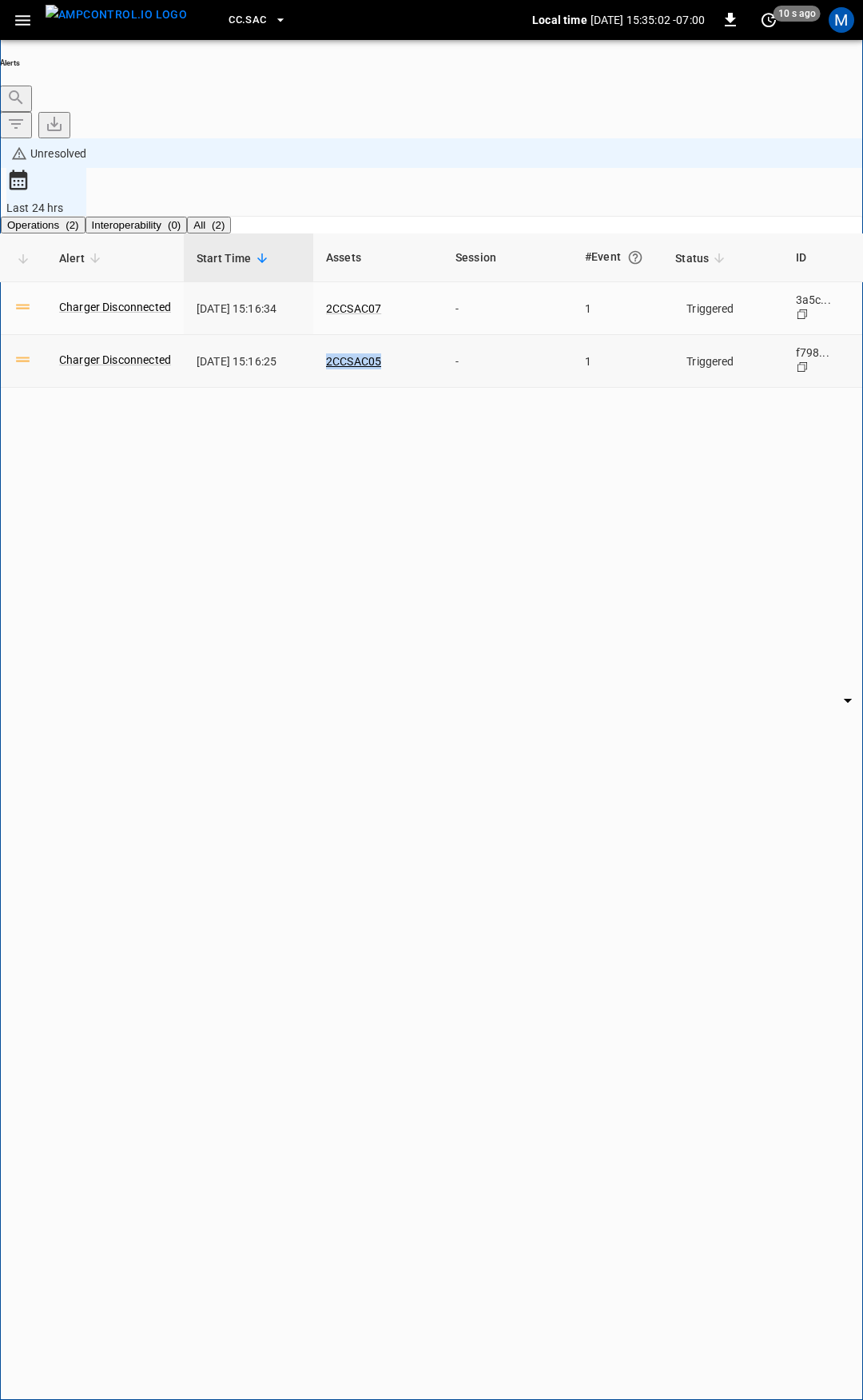
drag, startPoint x: 421, startPoint y: 262, endPoint x: 340, endPoint y: 258, distance: 81.1
click at [340, 335] on td "2CCSAC05" at bounding box center [377, 361] width 129 height 53
copy link "2CCSAC05"
click at [376, 352] on link "2CCSAC05" at bounding box center [353, 361] width 61 height 19
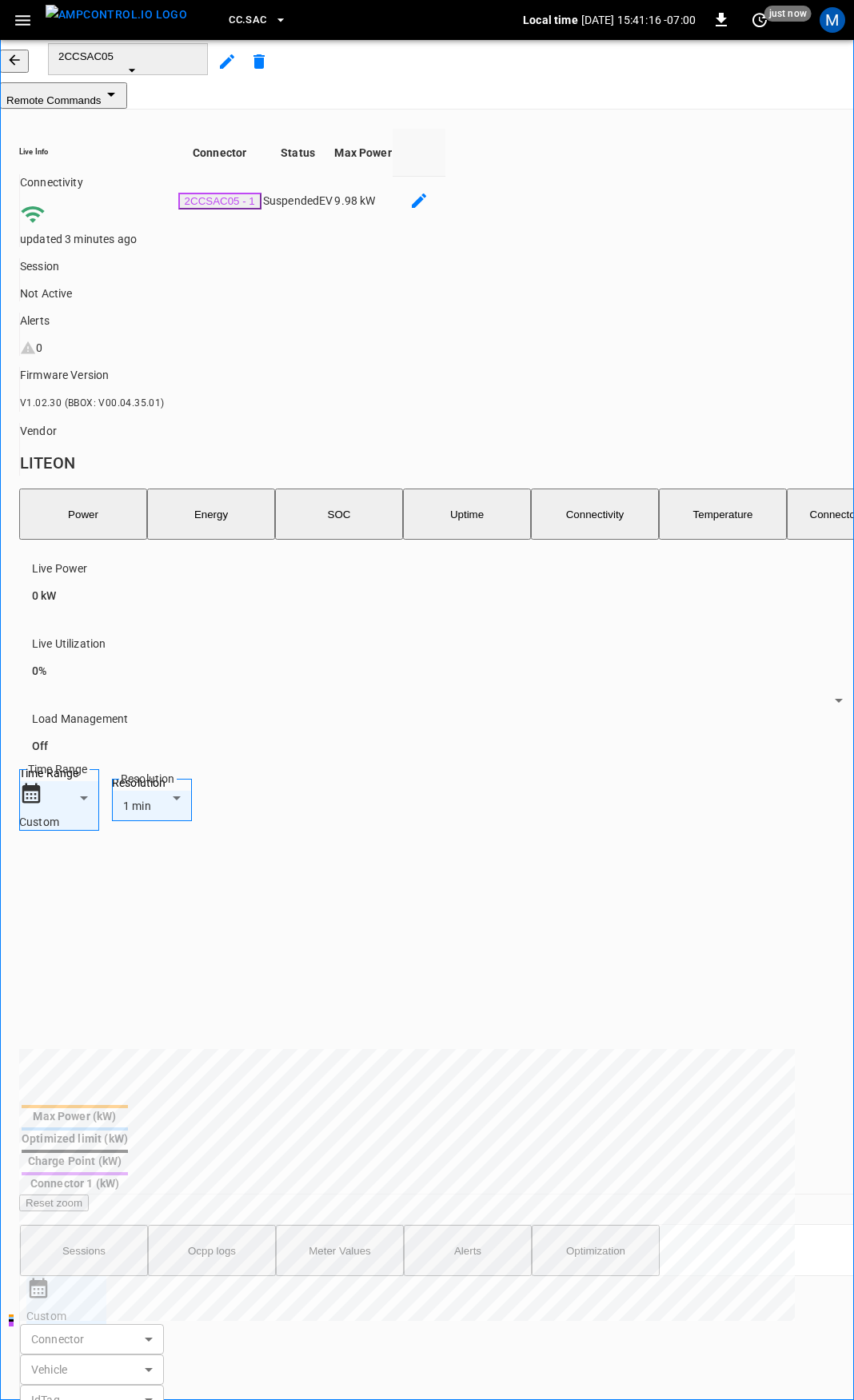
click at [162, 62] on span "2CCSAC05" at bounding box center [127, 57] width 139 height 12
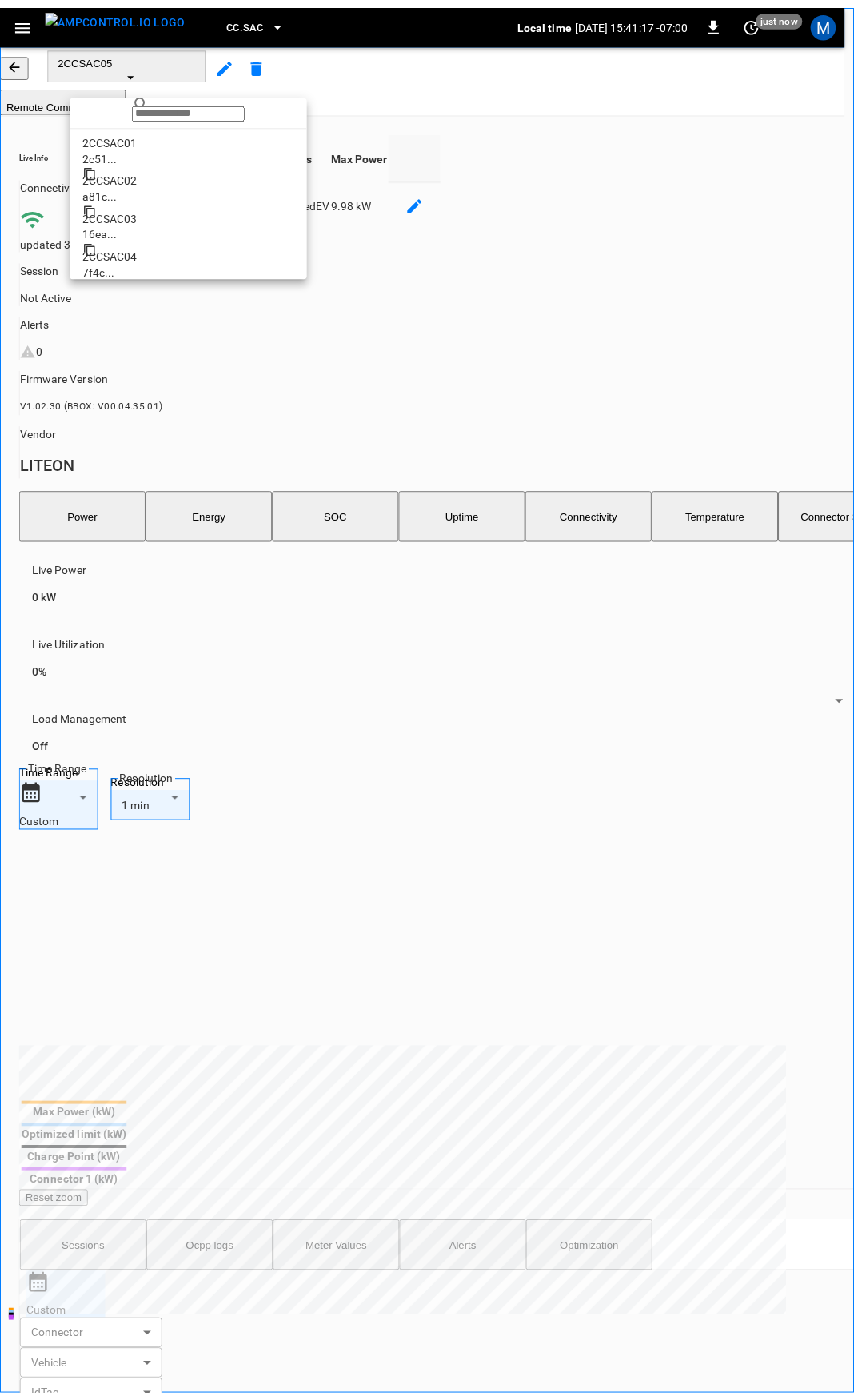
scroll to position [143, 0]
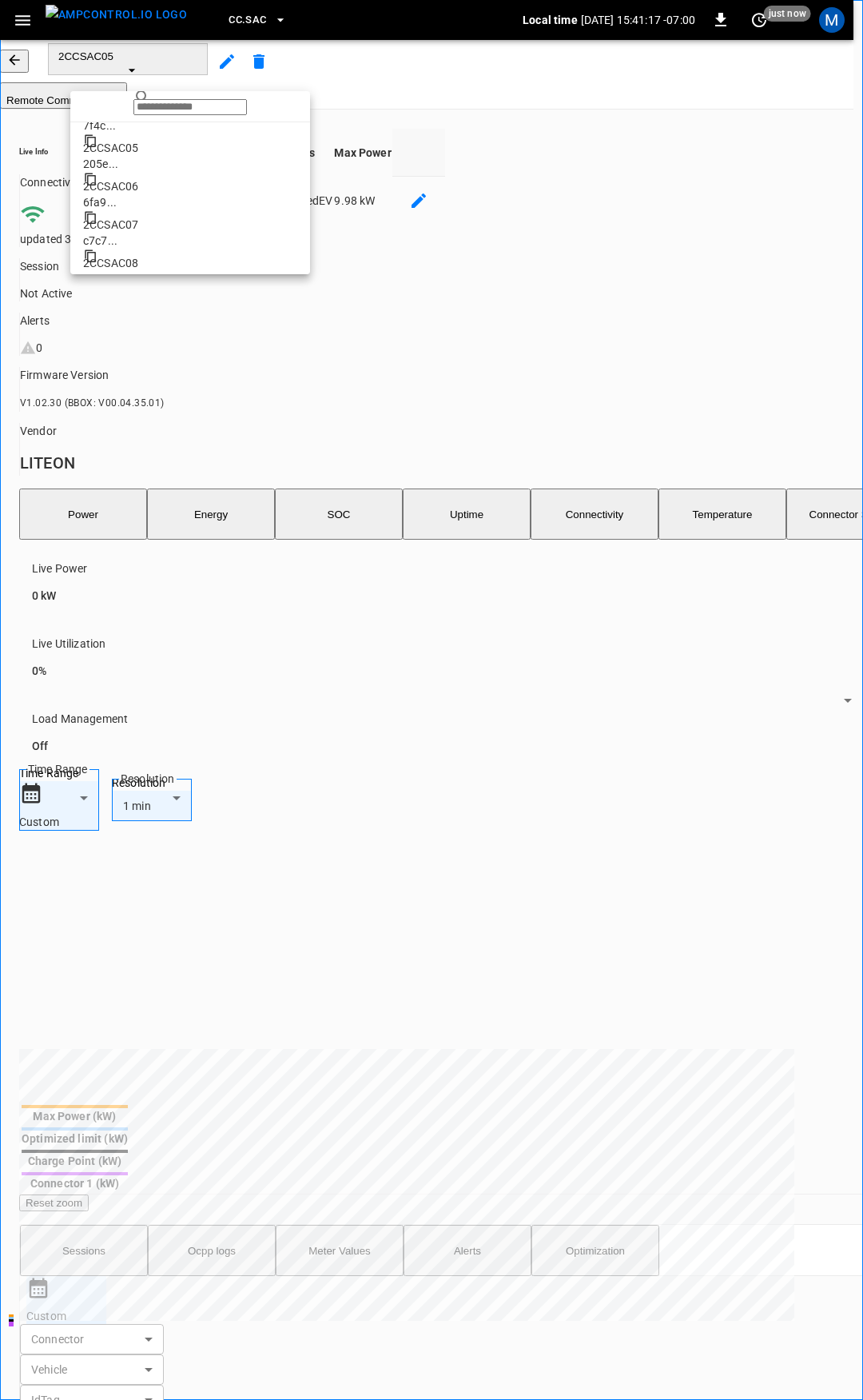
click at [145, 228] on li "2CCSAC07 c7c7 ..." at bounding box center [190, 229] width 239 height 38
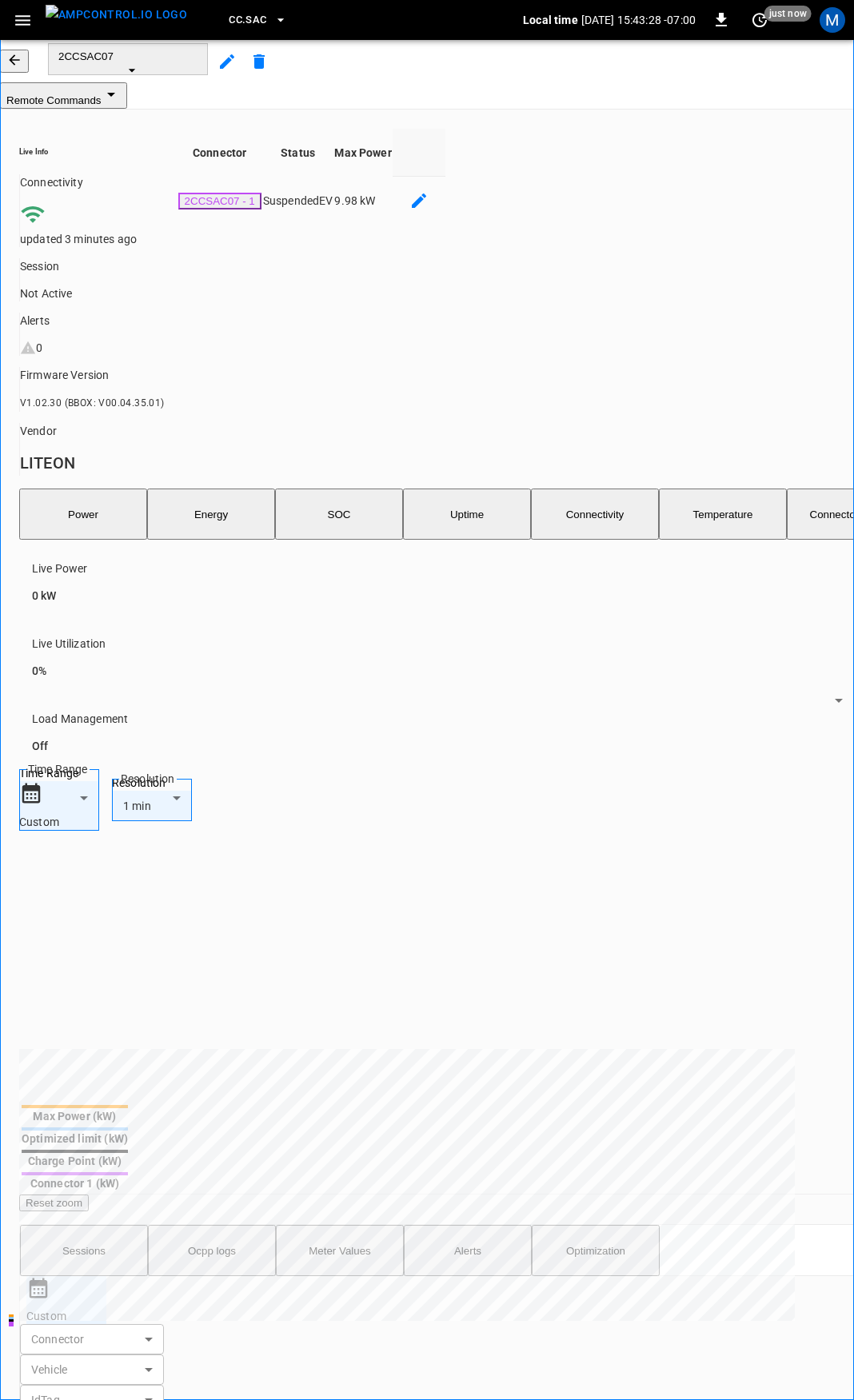
click at [22, 73] on button "button" at bounding box center [14, 61] width 29 height 23
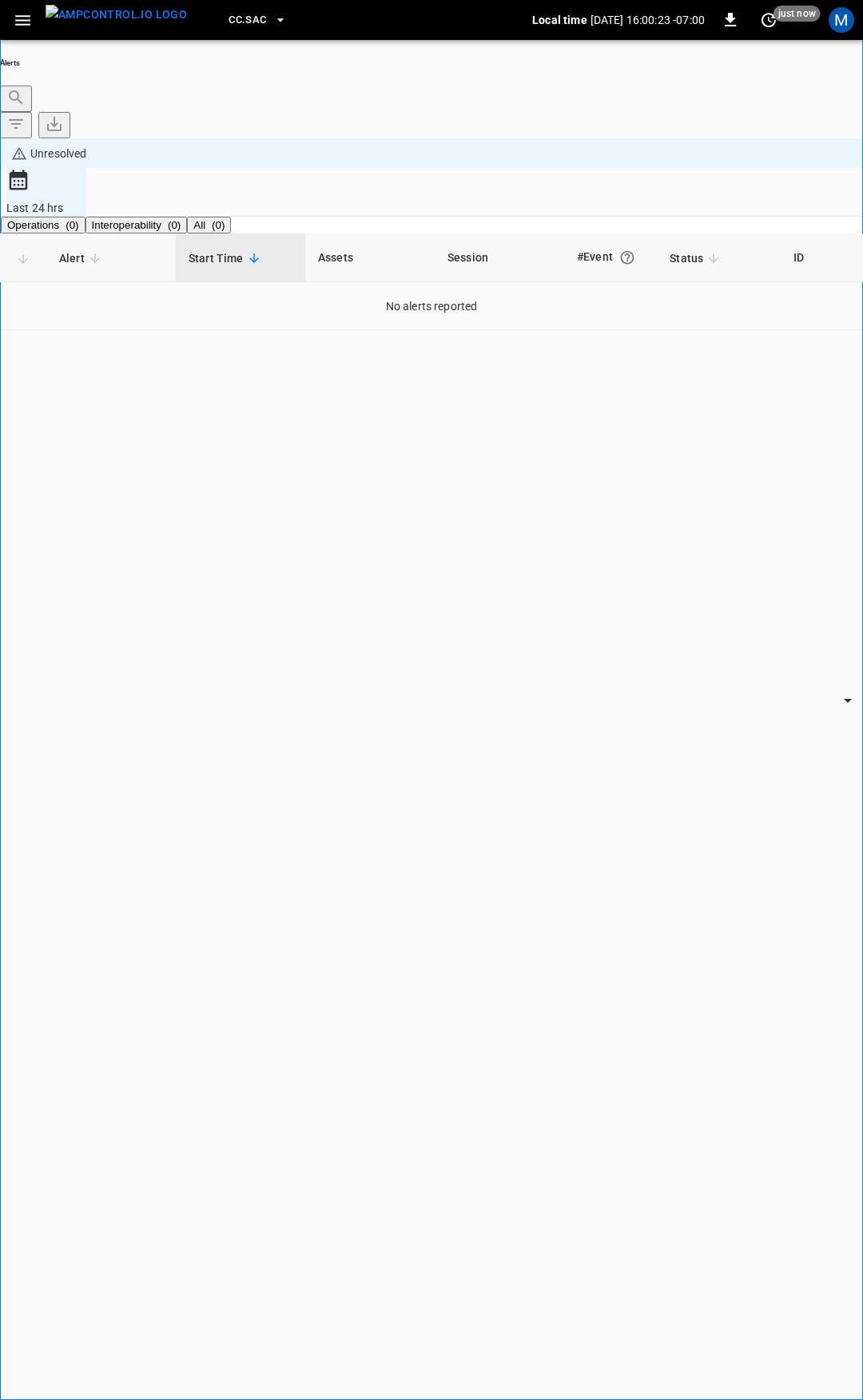
click at [21, 19] on icon "button" at bounding box center [23, 20] width 15 height 11
drag, startPoint x: 53, startPoint y: 92, endPoint x: 246, endPoint y: 299, distance: 283.0
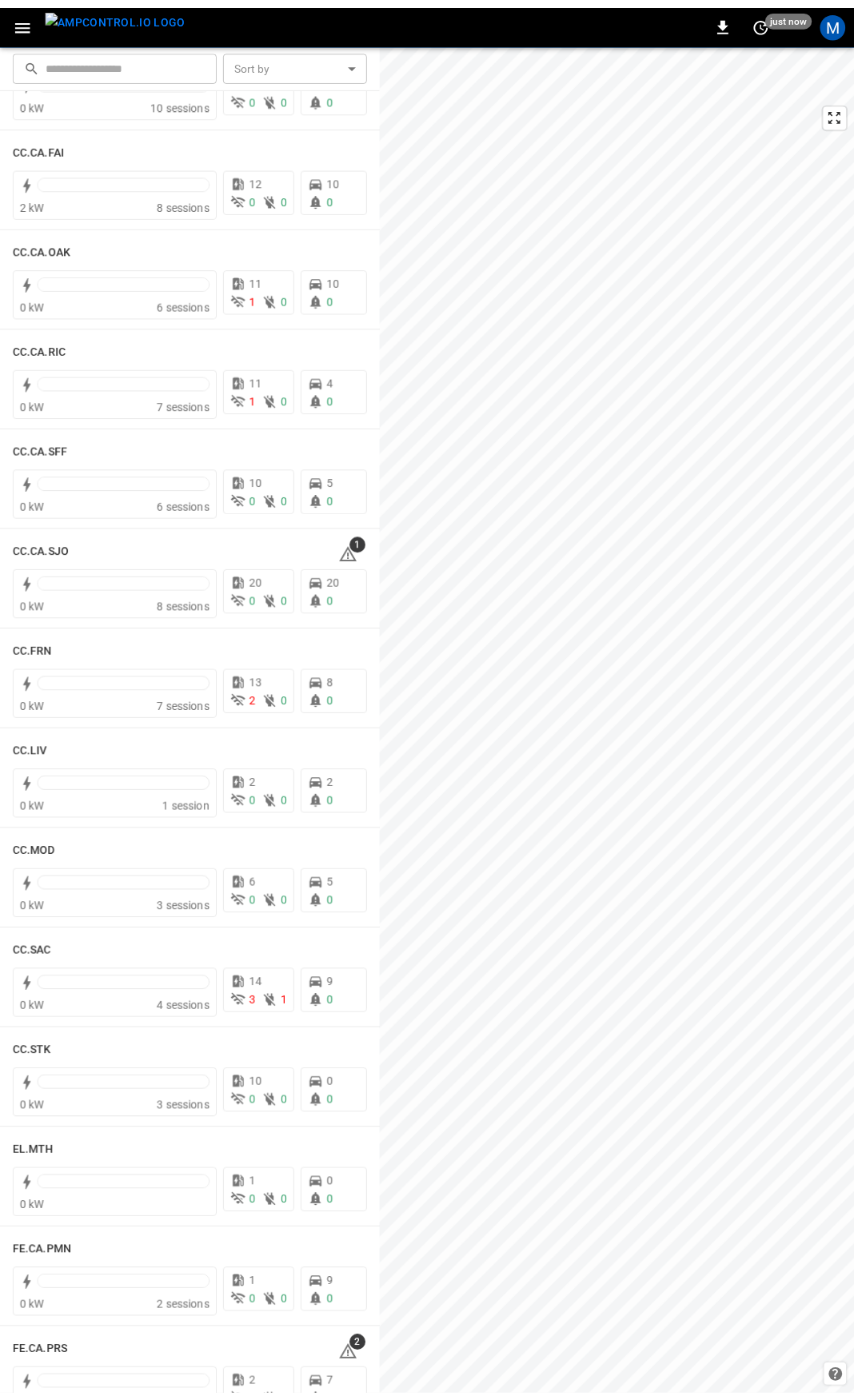
scroll to position [388, 0]
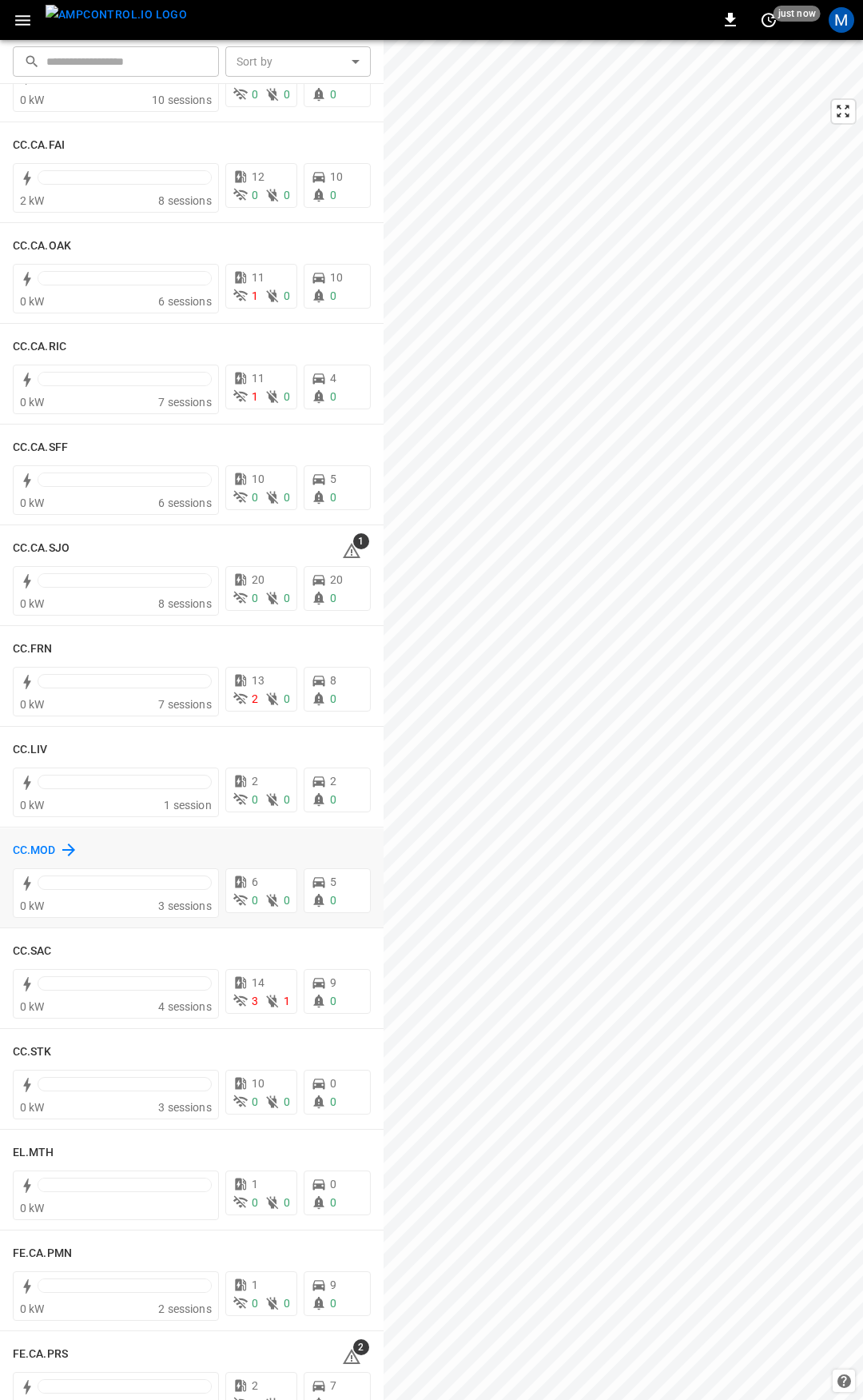
click at [40, 852] on h6 "CC.MOD" at bounding box center [34, 851] width 43 height 17
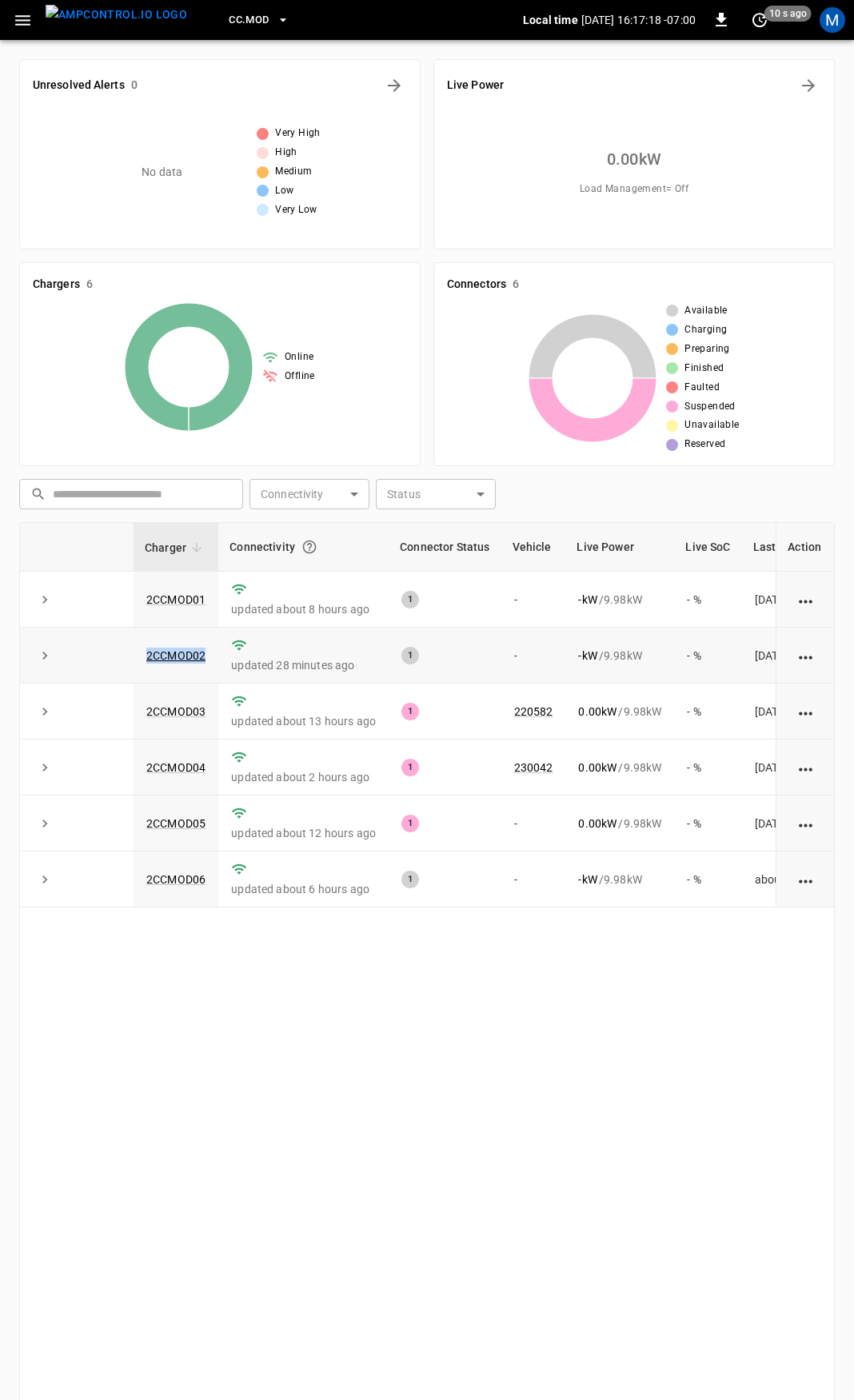
drag, startPoint x: 208, startPoint y: 659, endPoint x: 139, endPoint y: 660, distance: 69.0
click at [139, 660] on td "2CCMOD02" at bounding box center [175, 655] width 84 height 56
copy link "2CCMOD02"
click at [156, 652] on link "2CCMOD02" at bounding box center [175, 655] width 65 height 19
